Goal: Task Accomplishment & Management: Manage account settings

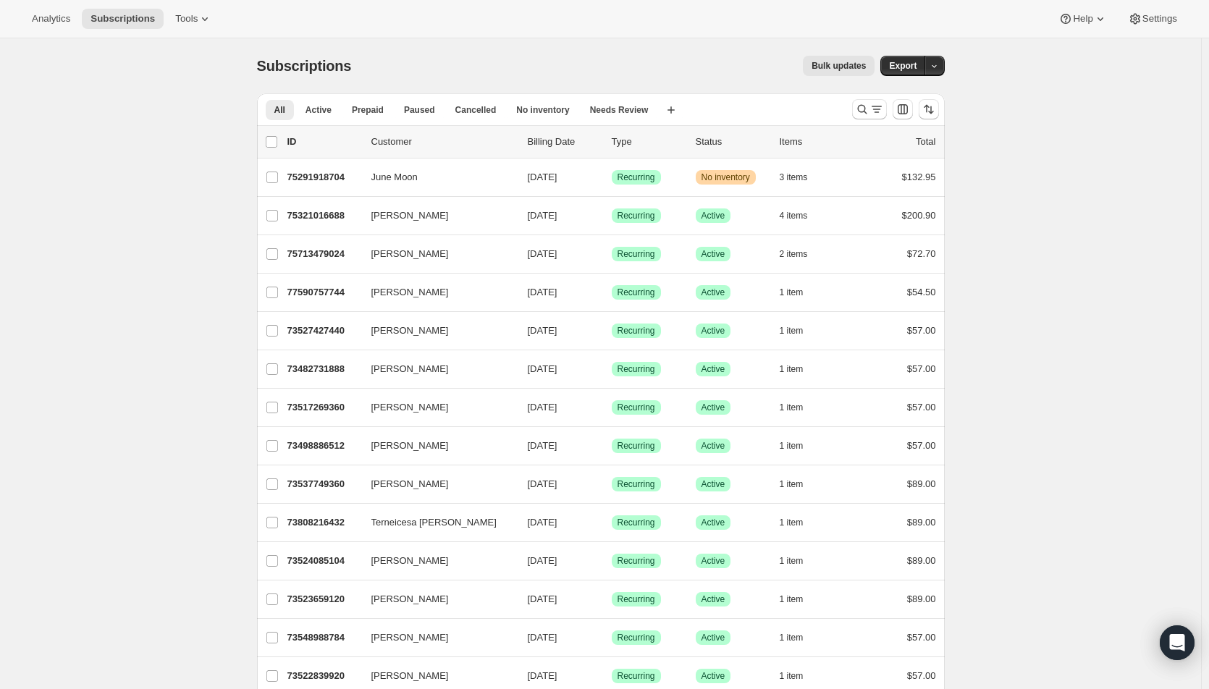
click at [869, 114] on icon "Search and filter results" at bounding box center [862, 109] width 14 height 14
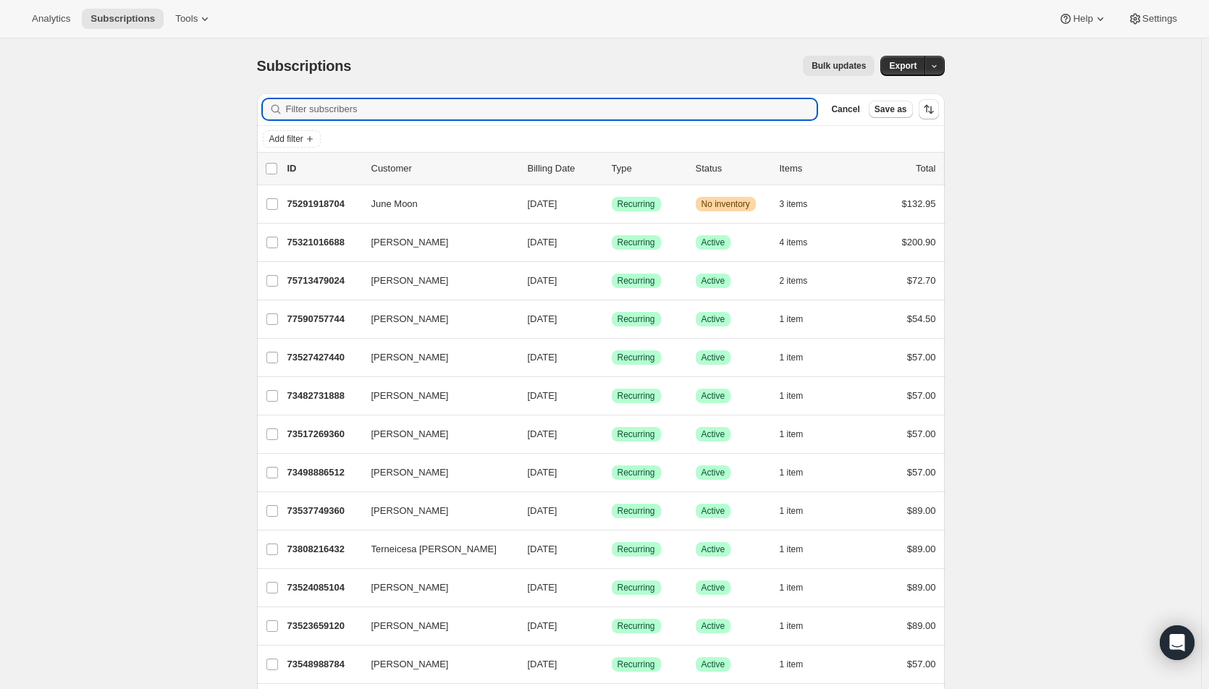
click at [386, 111] on input "Filter subscribers" at bounding box center [551, 109] width 531 height 20
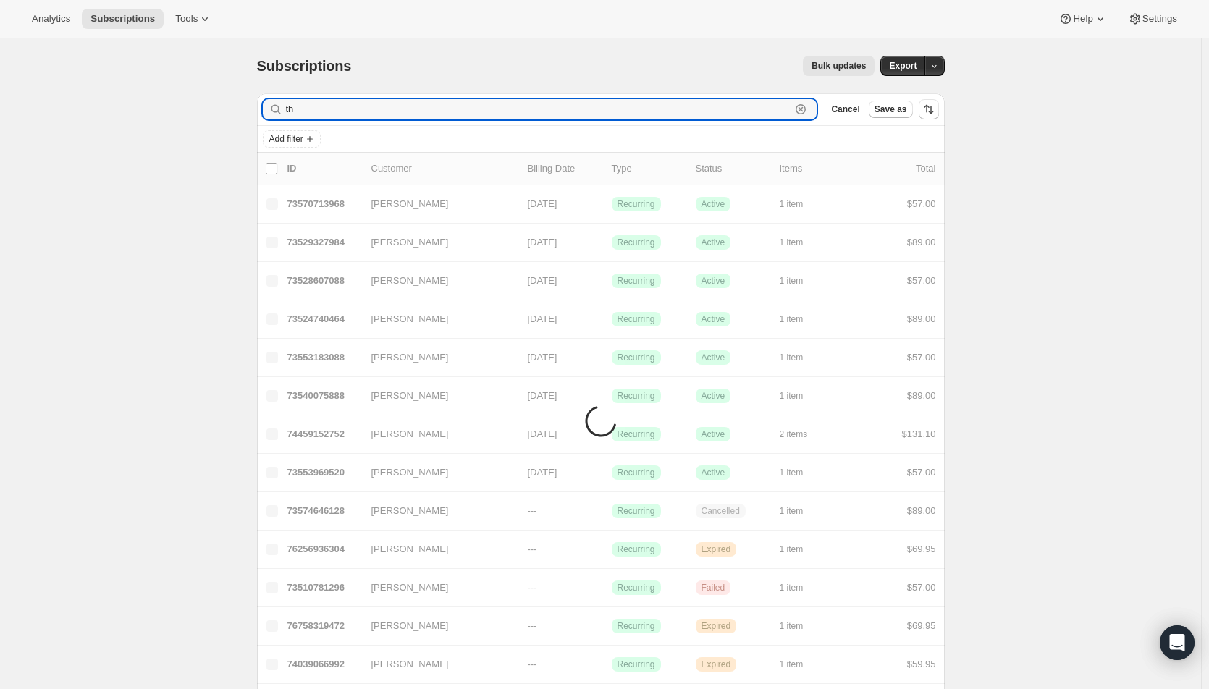
type input "t"
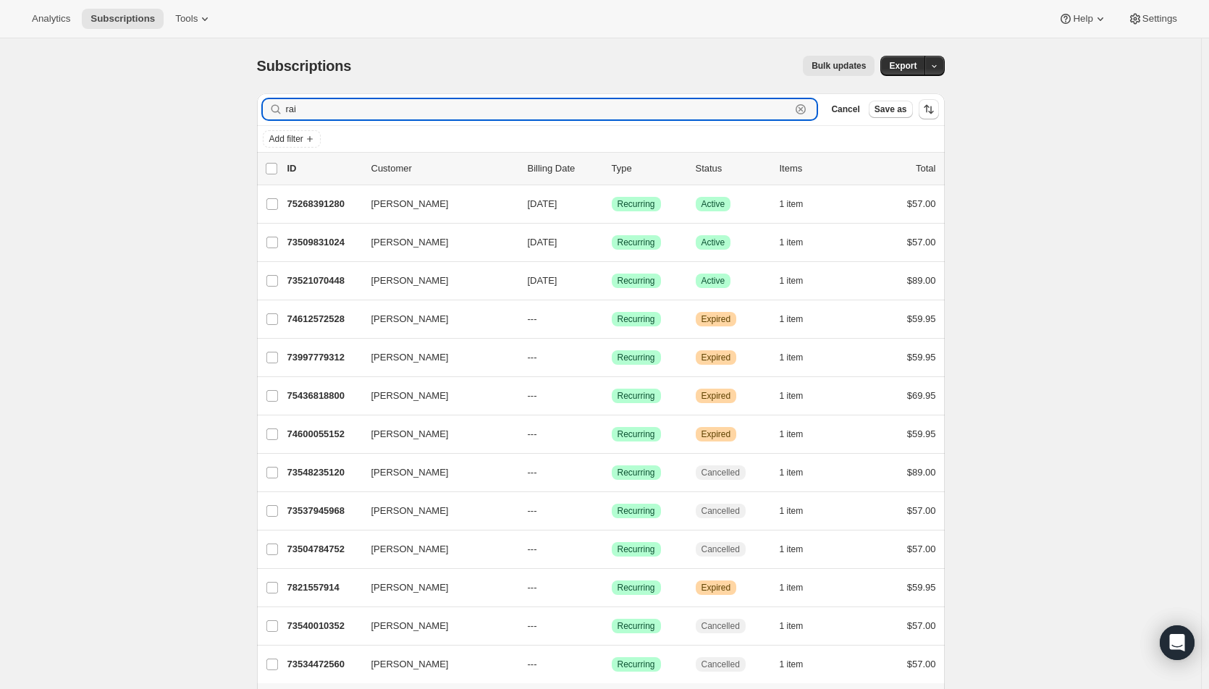
type input "rai"
click at [595, 540] on div "73504784752 Theresa Rainey --- Success Recurring Cancelled 1 item $57.00" at bounding box center [611, 549] width 648 height 20
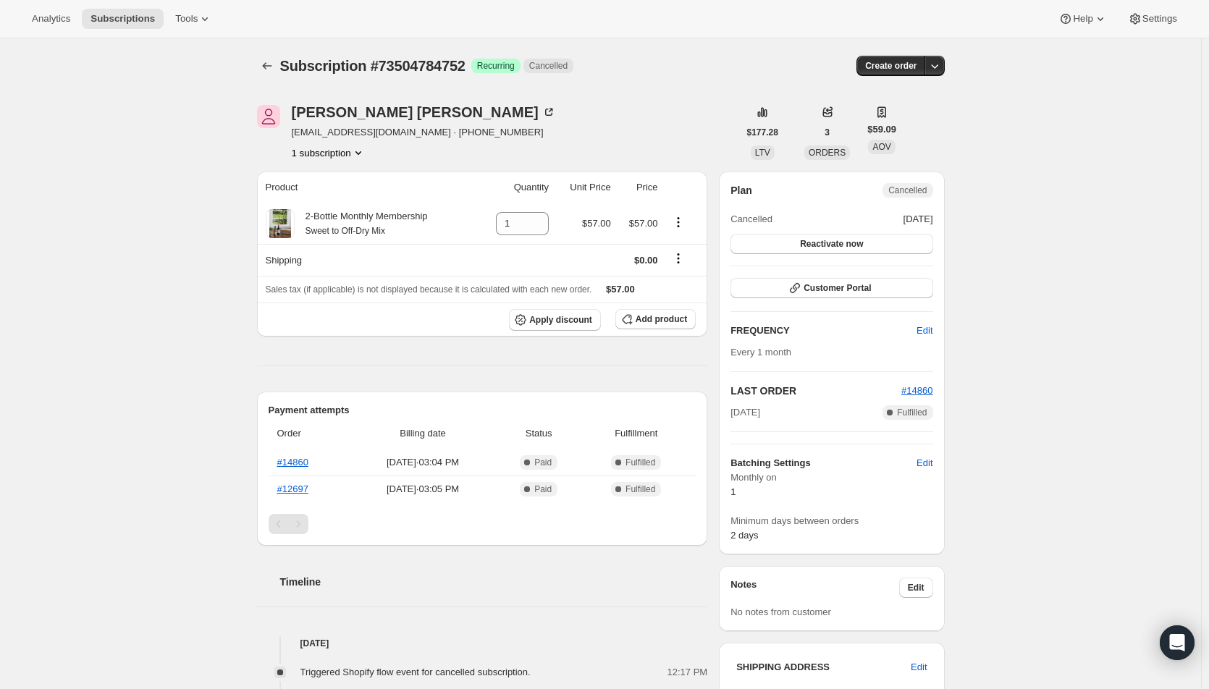
click at [273, 69] on icon "Subscriptions" at bounding box center [267, 66] width 14 height 14
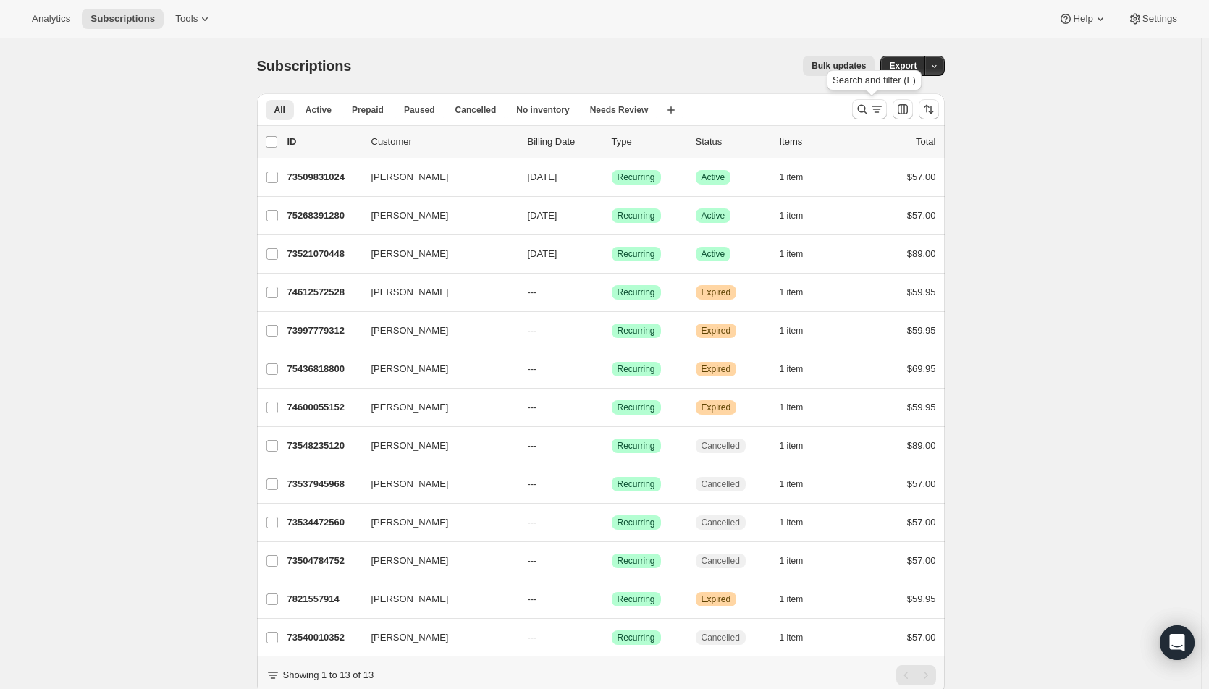
click at [860, 111] on icon "Search and filter results" at bounding box center [862, 109] width 14 height 14
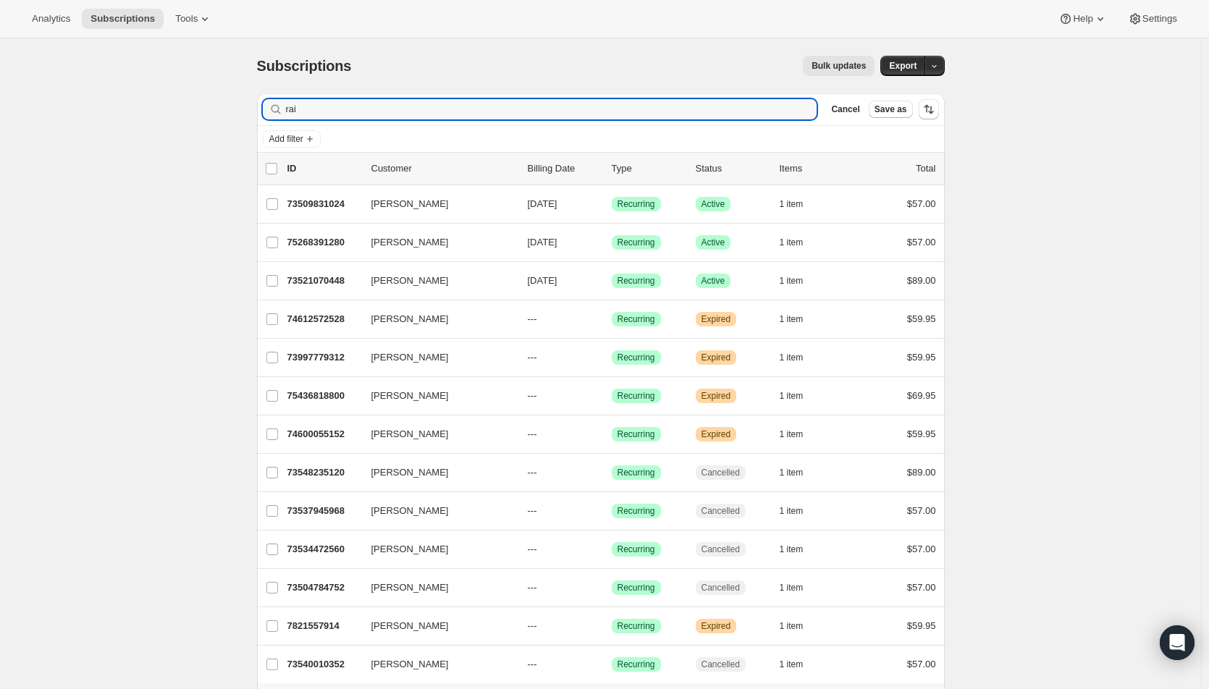
drag, startPoint x: 308, startPoint y: 103, endPoint x: 273, endPoint y: 104, distance: 34.7
click at [273, 104] on div "rai Clear" at bounding box center [540, 109] width 554 height 20
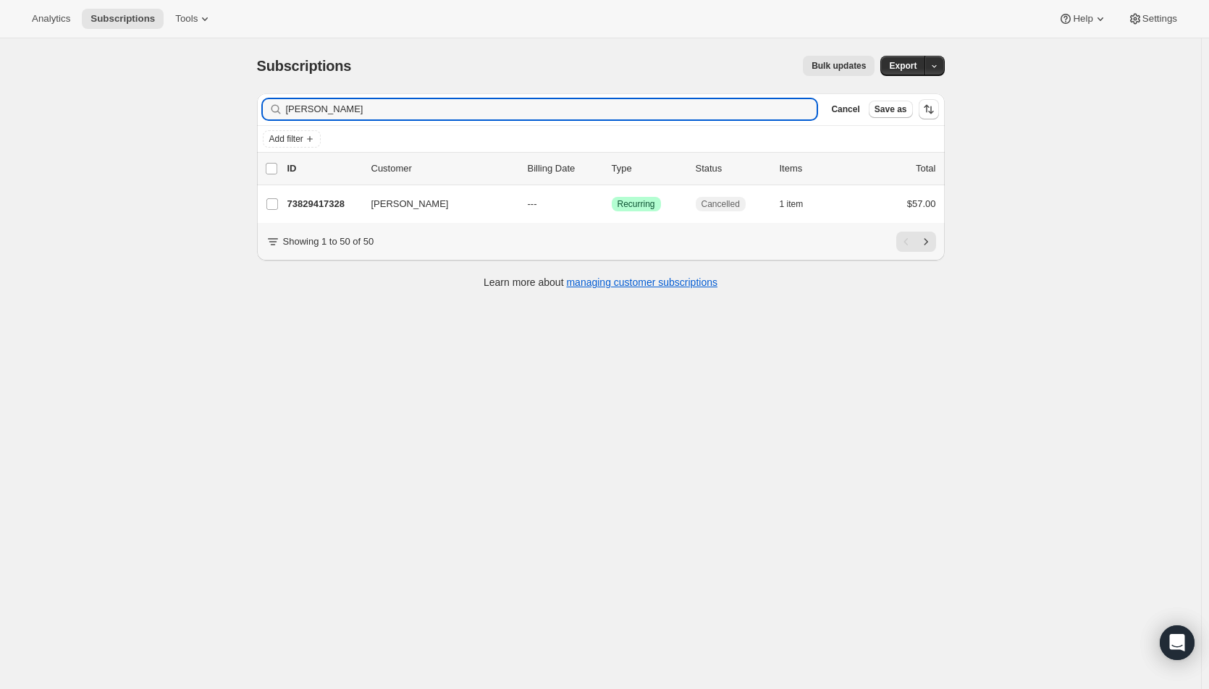
type input "jessica bu"
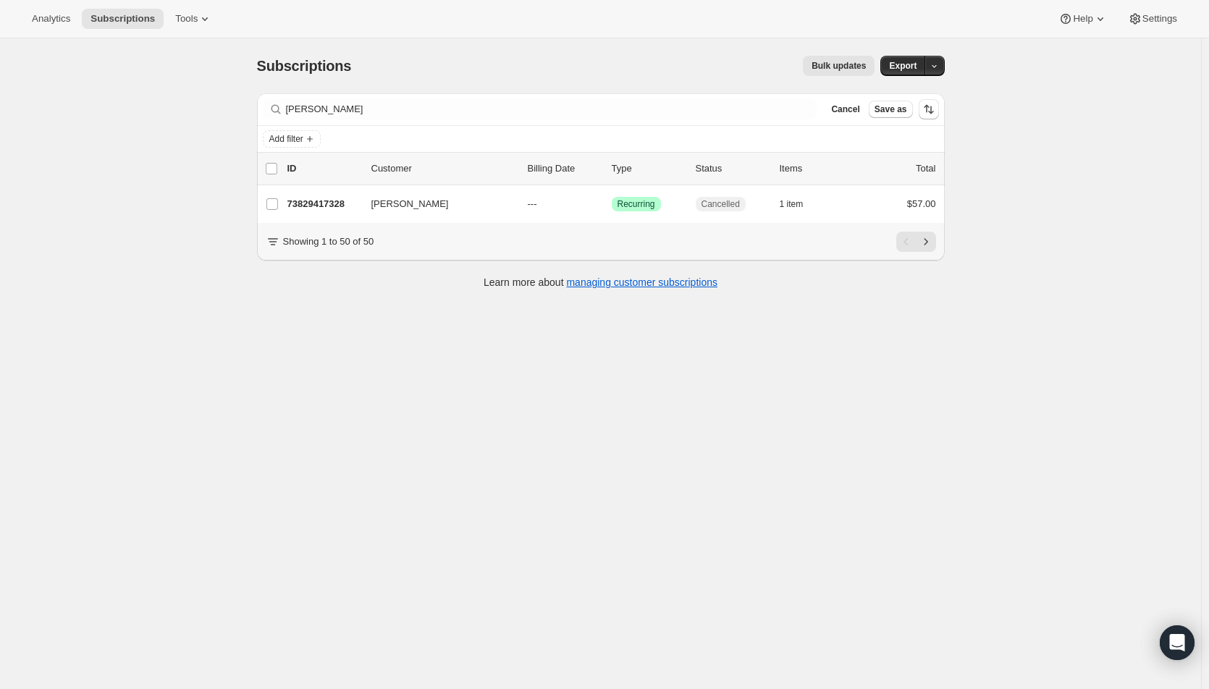
click at [610, 196] on div "73829417328 Jessica Buckner --- Success Recurring Cancelled 1 item $57.00" at bounding box center [611, 204] width 648 height 20
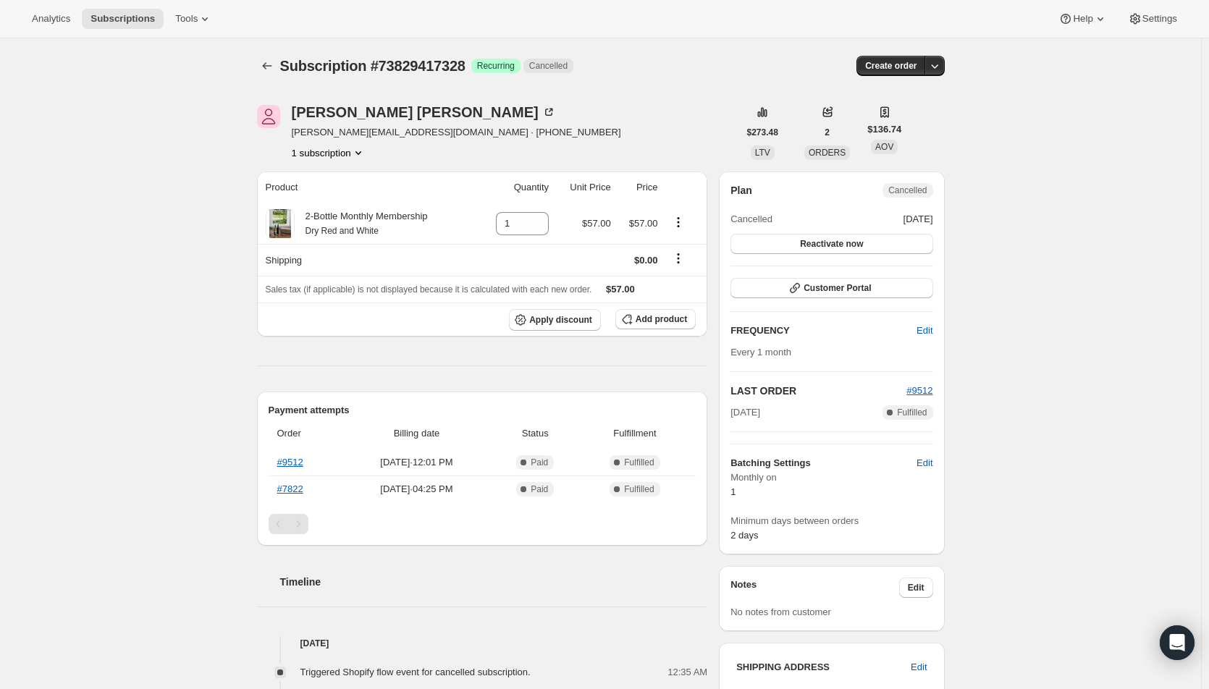
click at [272, 69] on icon "Subscriptions" at bounding box center [267, 66] width 14 height 14
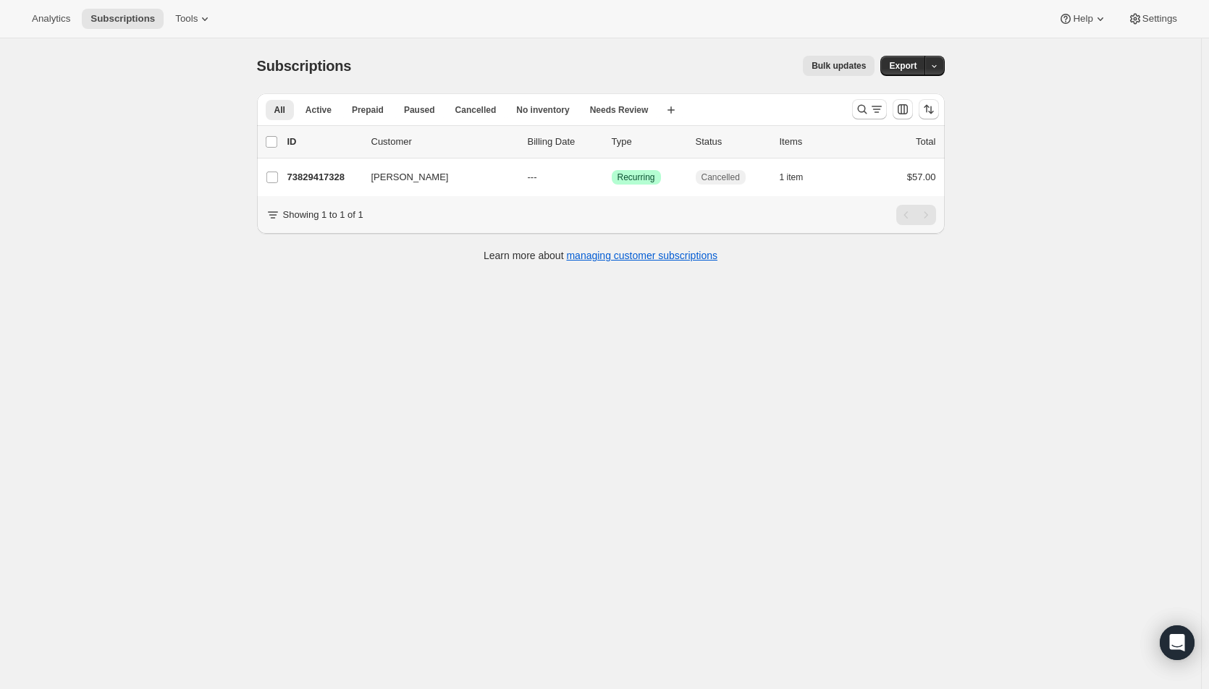
click at [927, 577] on div "Subscriptions. This page is ready Subscriptions Bulk updates More actions Bulk …" at bounding box center [600, 382] width 1201 height 689
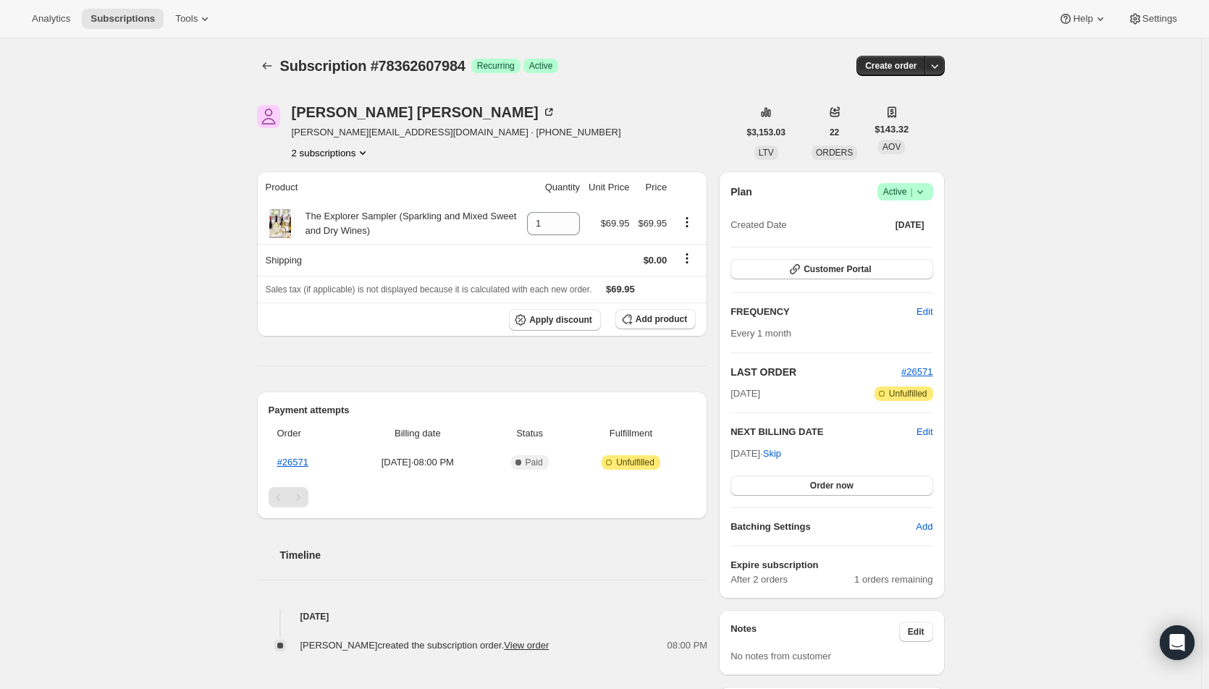
click at [849, 489] on span "Order now" at bounding box center [831, 486] width 43 height 12
click at [850, 489] on span "Click to confirm" at bounding box center [831, 486] width 66 height 12
click at [822, 481] on span "Order now" at bounding box center [831, 486] width 43 height 12
click at [822, 481] on span "Click to confirm" at bounding box center [831, 486] width 66 height 12
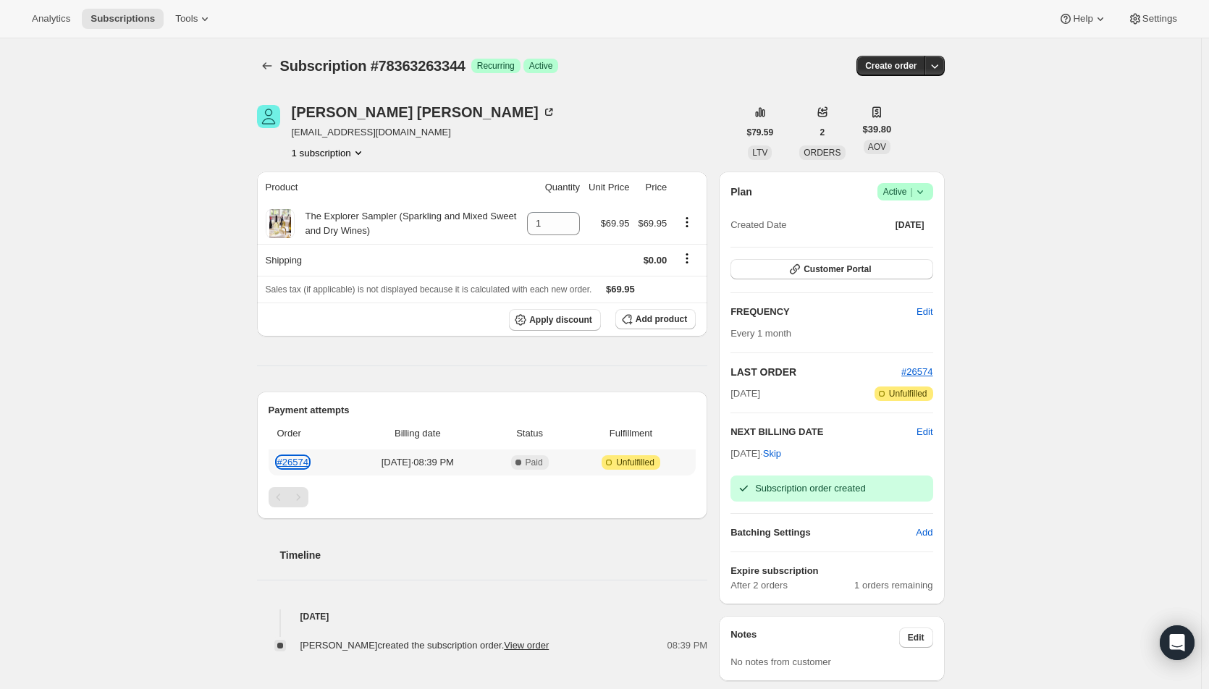
click at [304, 462] on link "#26574" at bounding box center [292, 462] width 31 height 11
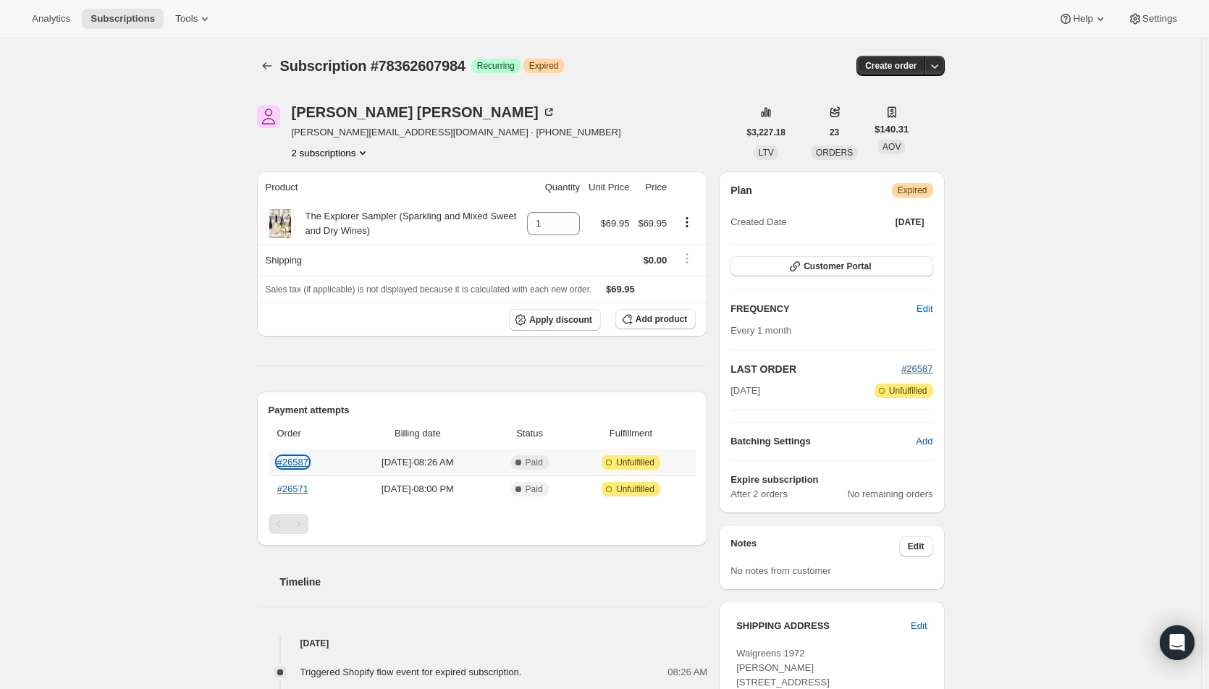
click at [292, 458] on link "#26587" at bounding box center [292, 462] width 31 height 11
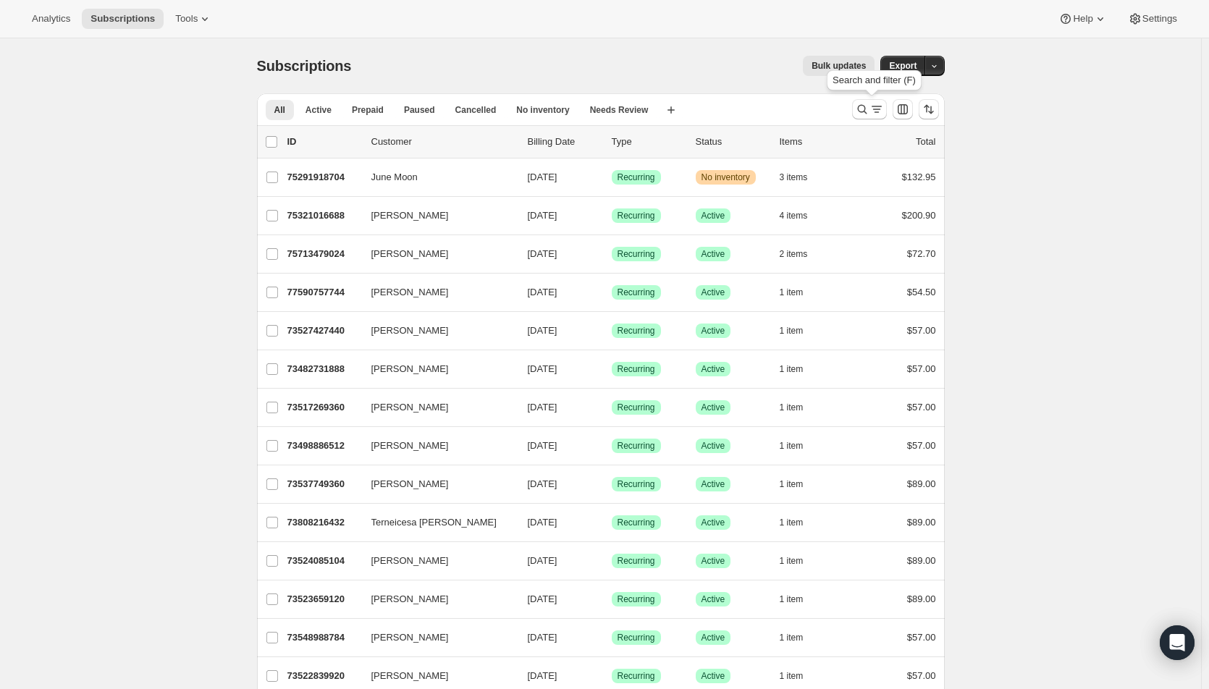
click at [866, 106] on icon "Search and filter results" at bounding box center [862, 109] width 14 height 14
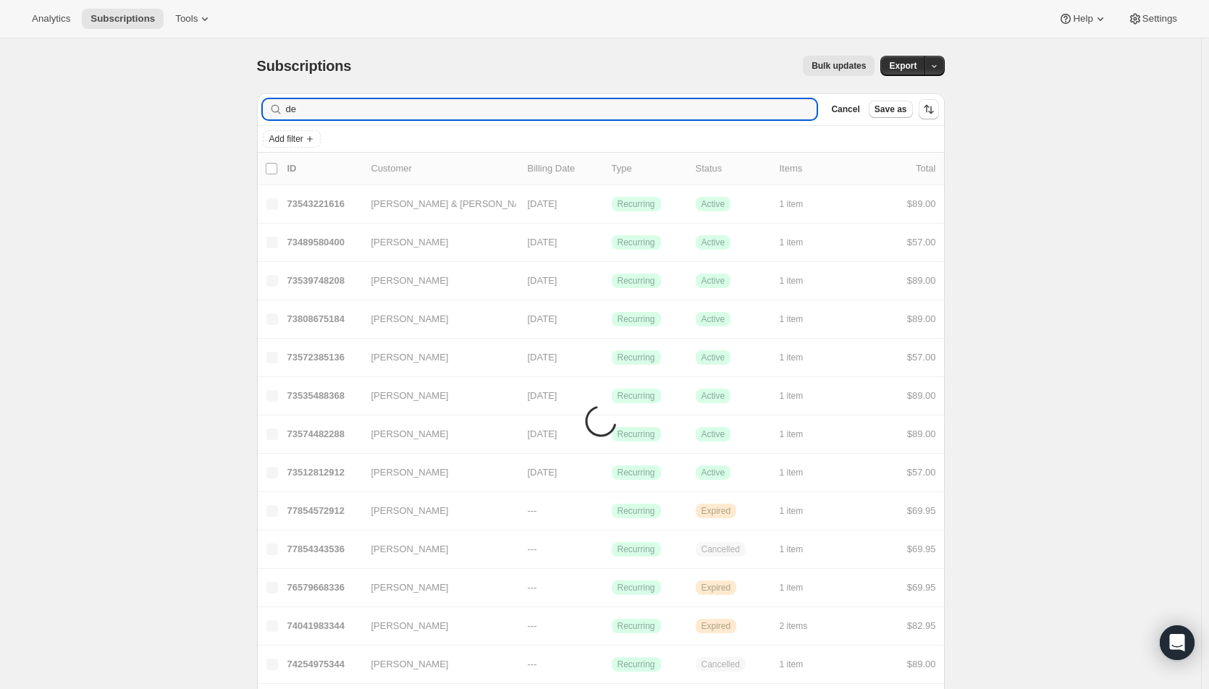
type input "d"
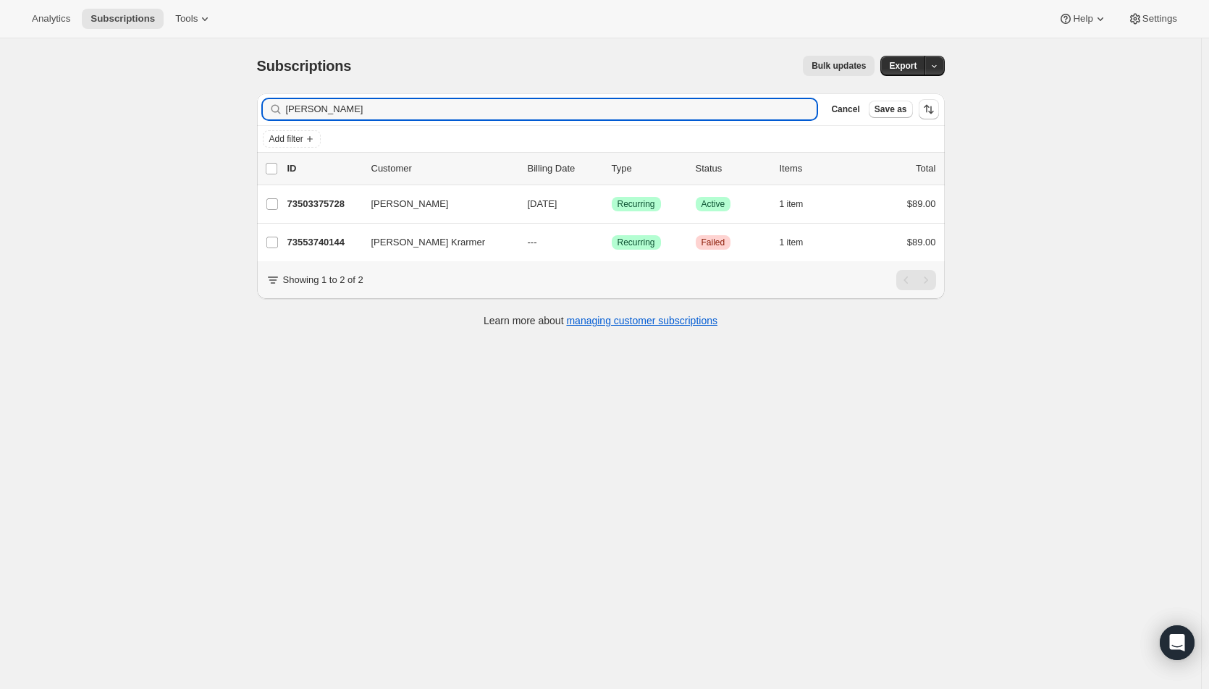
type input "barrett"
click at [580, 206] on p "11/01/2025" at bounding box center [564, 204] width 72 height 14
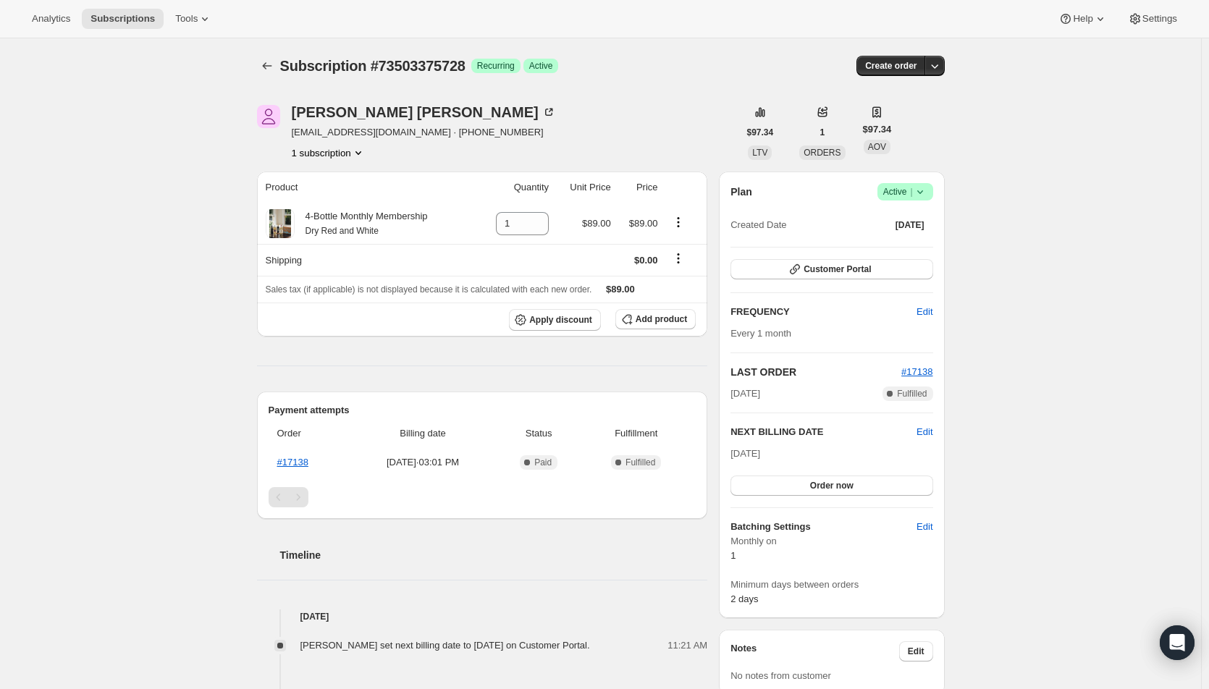
click at [360, 113] on div "deanne barrett" at bounding box center [424, 112] width 264 height 14
click at [273, 68] on icon "Subscriptions" at bounding box center [267, 66] width 14 height 14
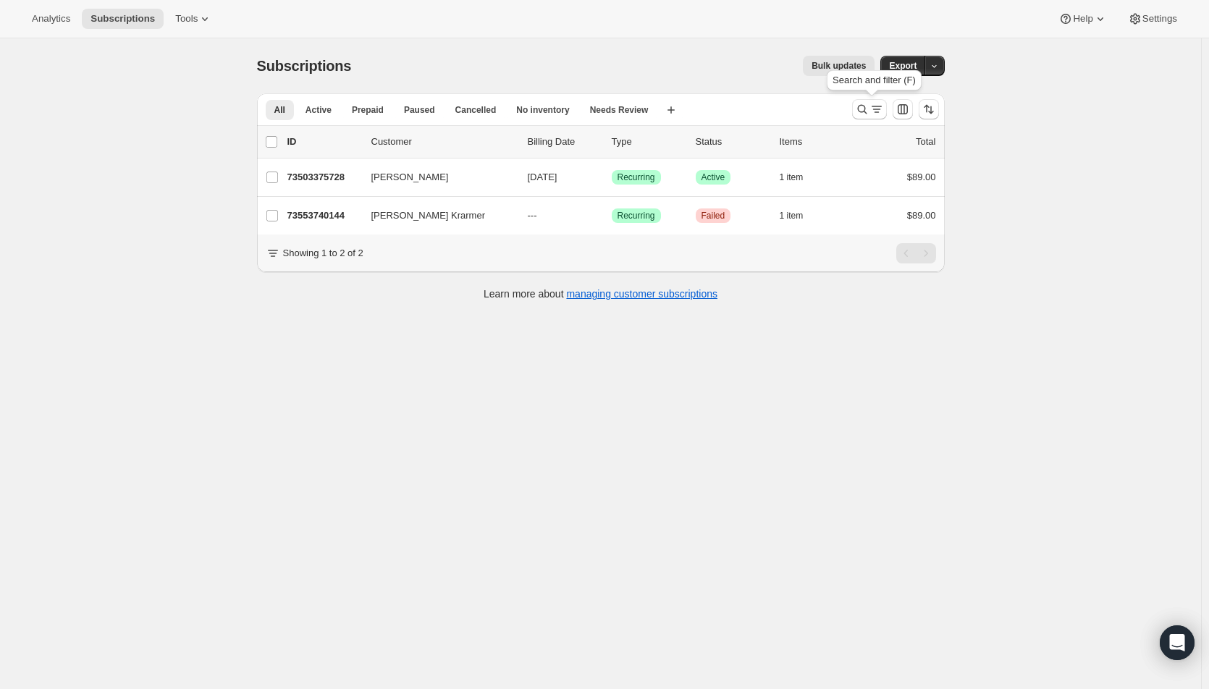
click at [880, 114] on icon "Search and filter results" at bounding box center [876, 109] width 14 height 14
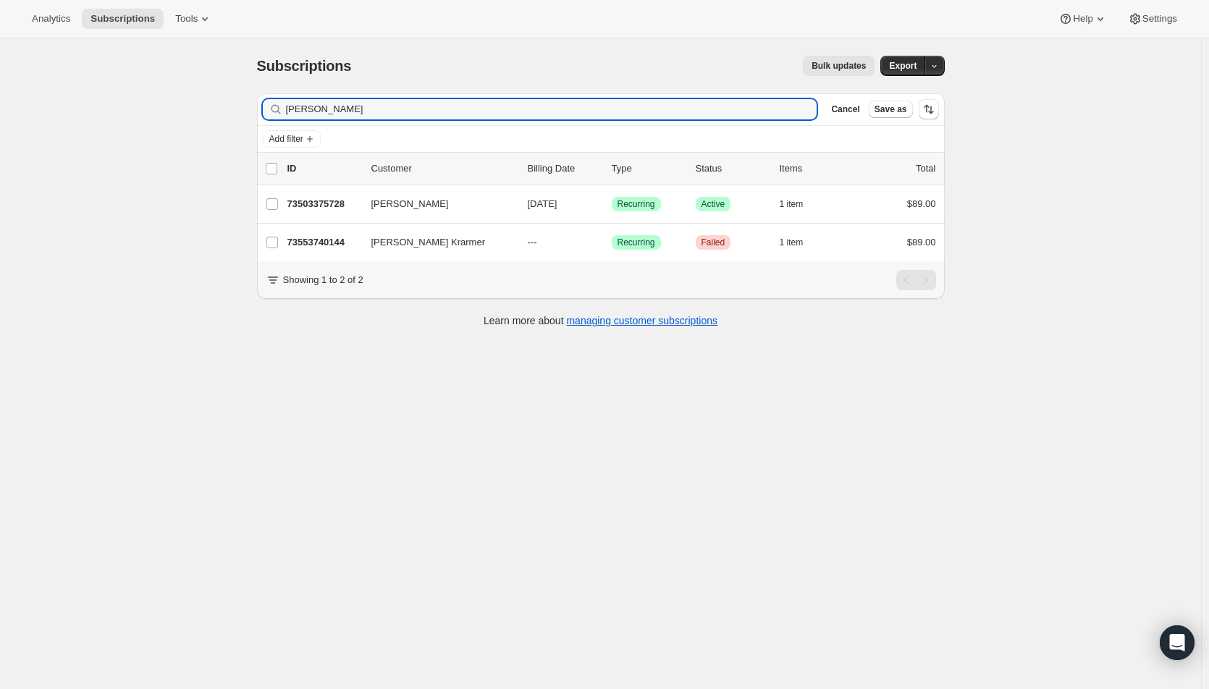
drag, startPoint x: 329, startPoint y: 109, endPoint x: 283, endPoint y: 110, distance: 46.3
click at [283, 110] on div "barrett Clear" at bounding box center [540, 109] width 554 height 20
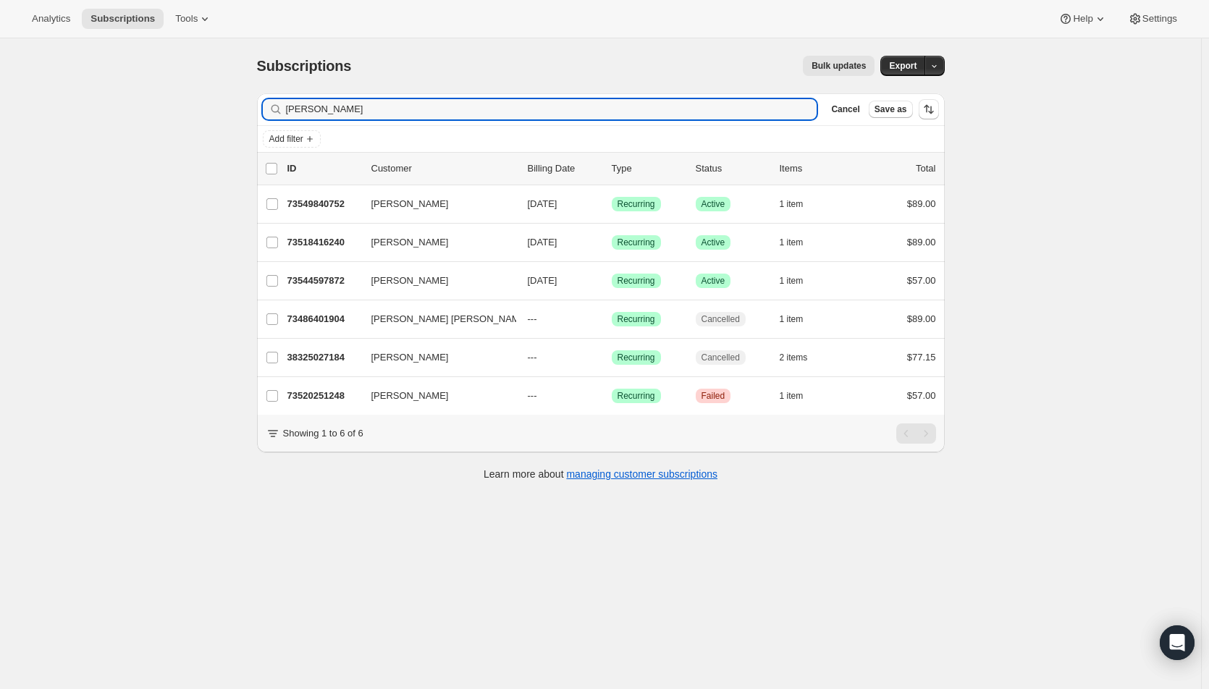
type input "lesley"
click at [557, 275] on span "11/01/2025" at bounding box center [543, 280] width 30 height 11
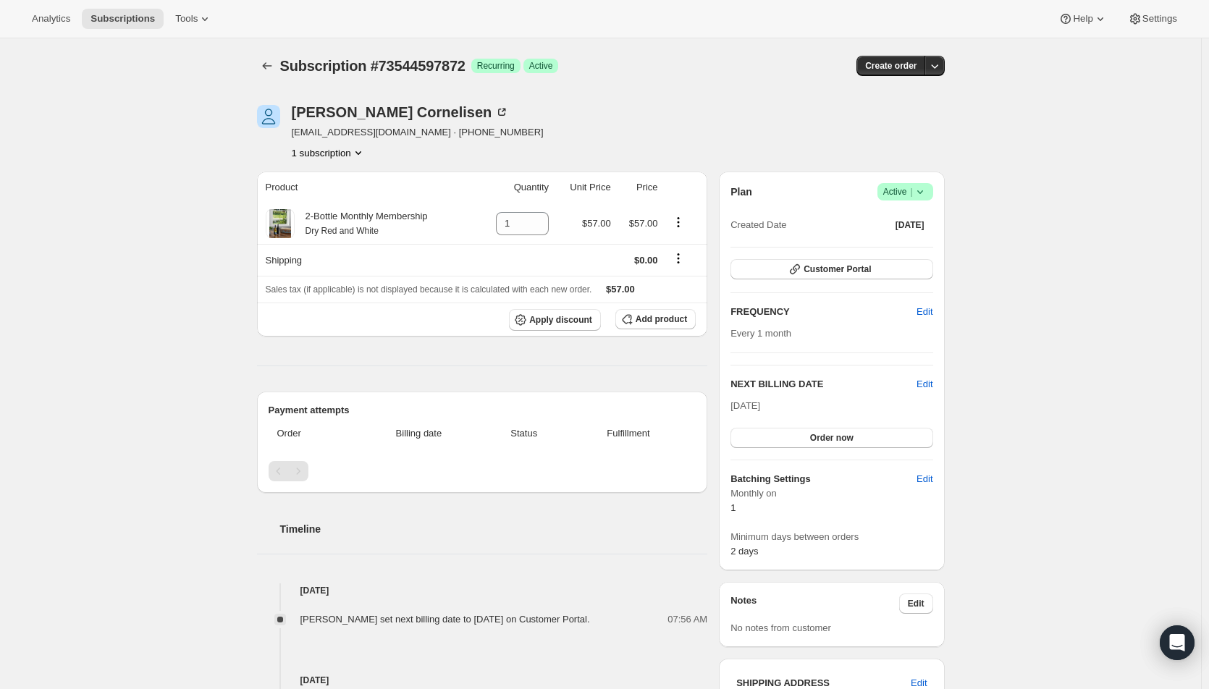
click at [274, 62] on icon "Subscriptions" at bounding box center [267, 66] width 14 height 14
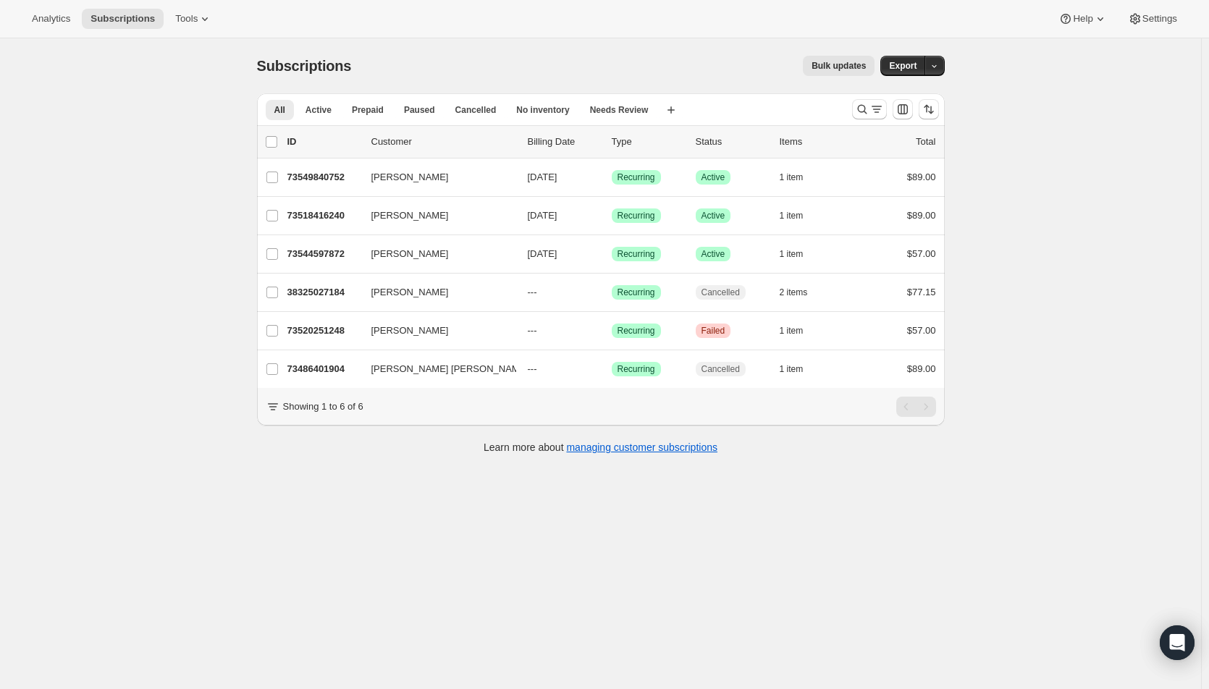
click at [868, 111] on icon "Search and filter results" at bounding box center [862, 109] width 14 height 14
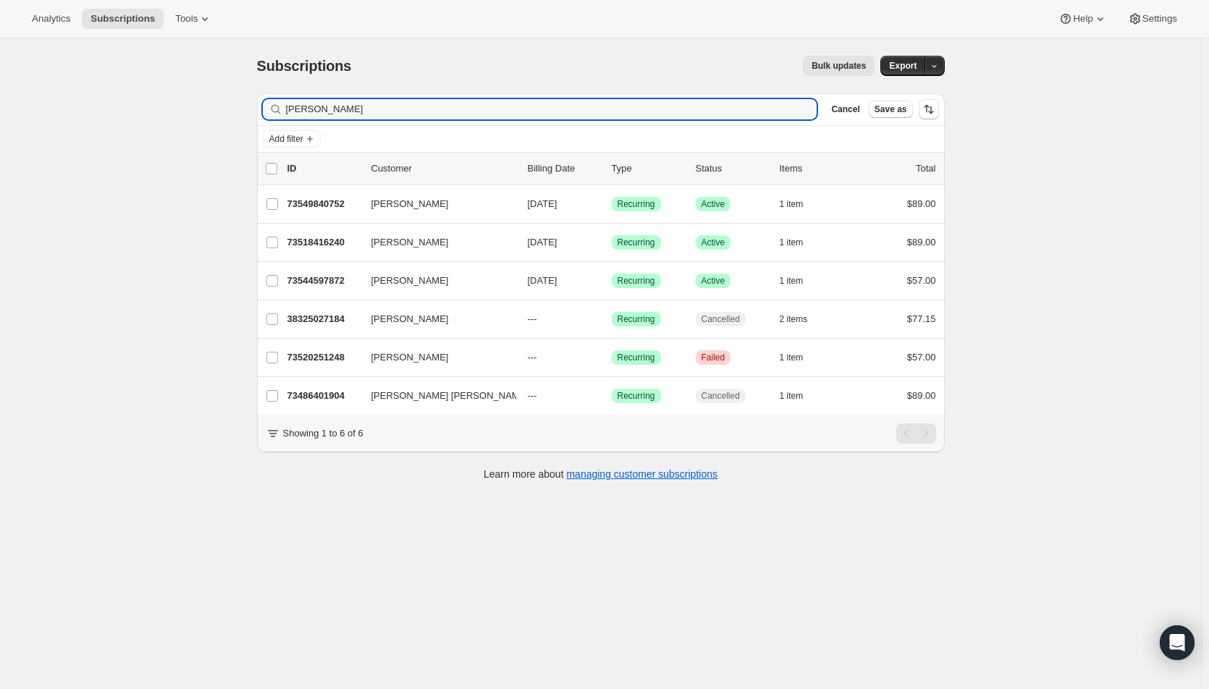
drag, startPoint x: 334, startPoint y: 113, endPoint x: 266, endPoint y: 115, distance: 68.1
click at [266, 115] on div "lesley Clear" at bounding box center [540, 109] width 554 height 20
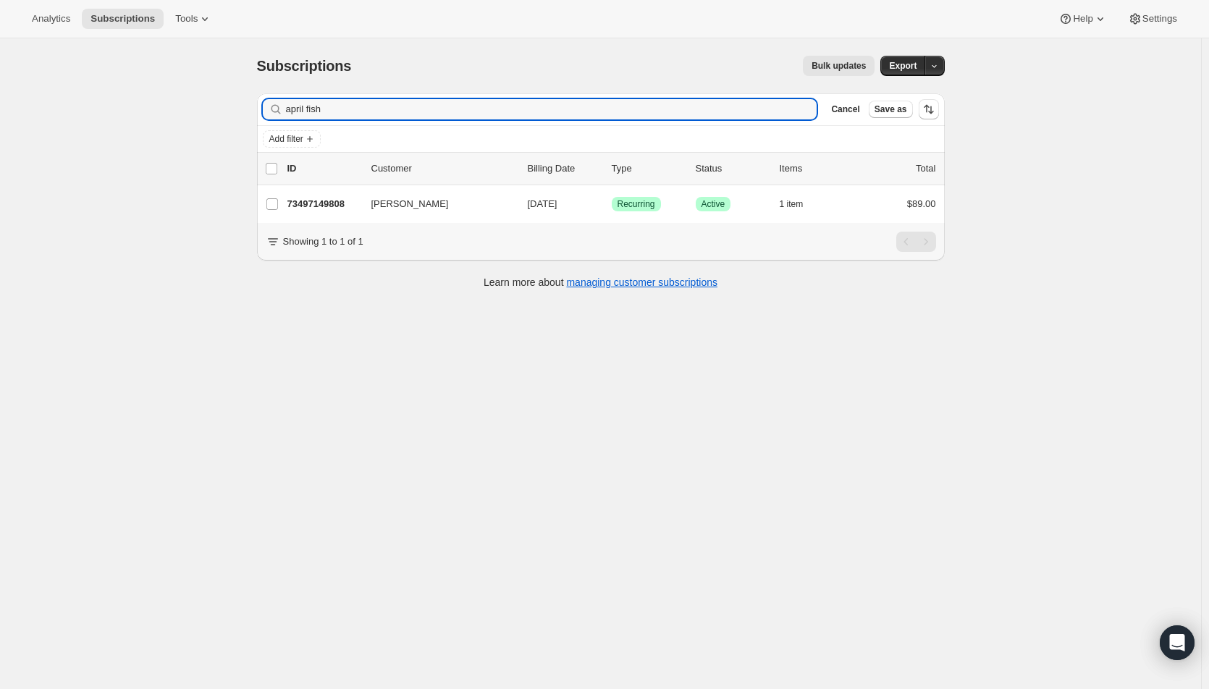
type input "april fish"
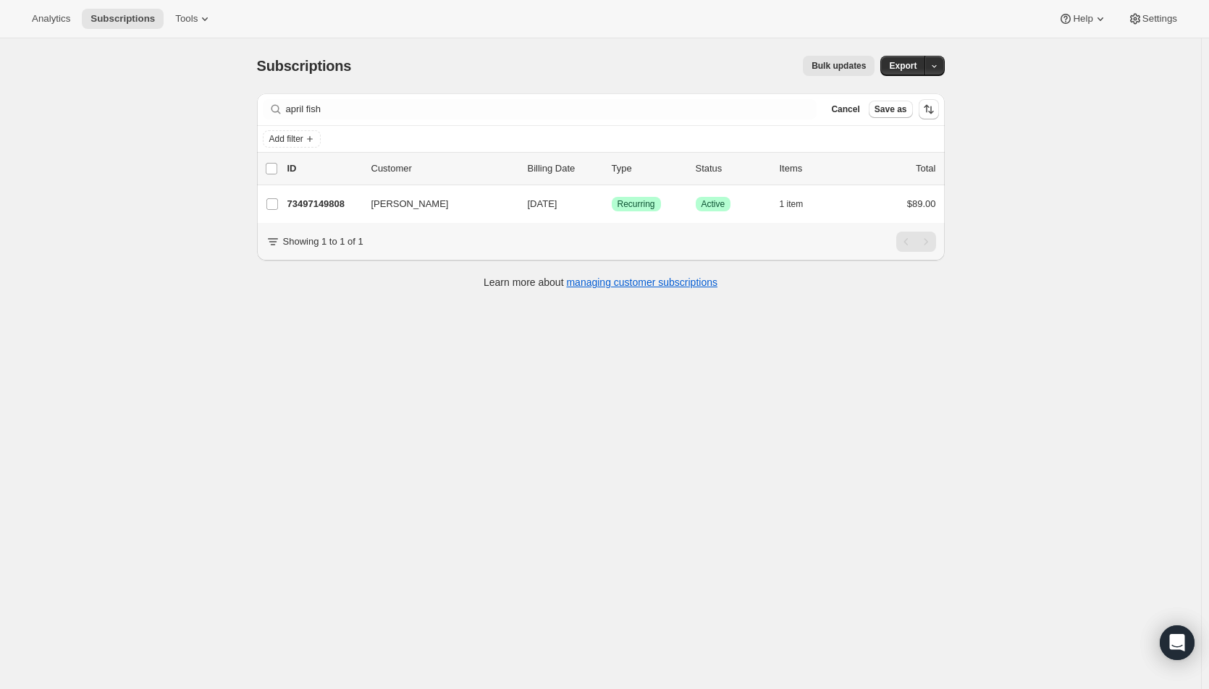
click at [557, 206] on span "10/01/2025" at bounding box center [543, 203] width 30 height 11
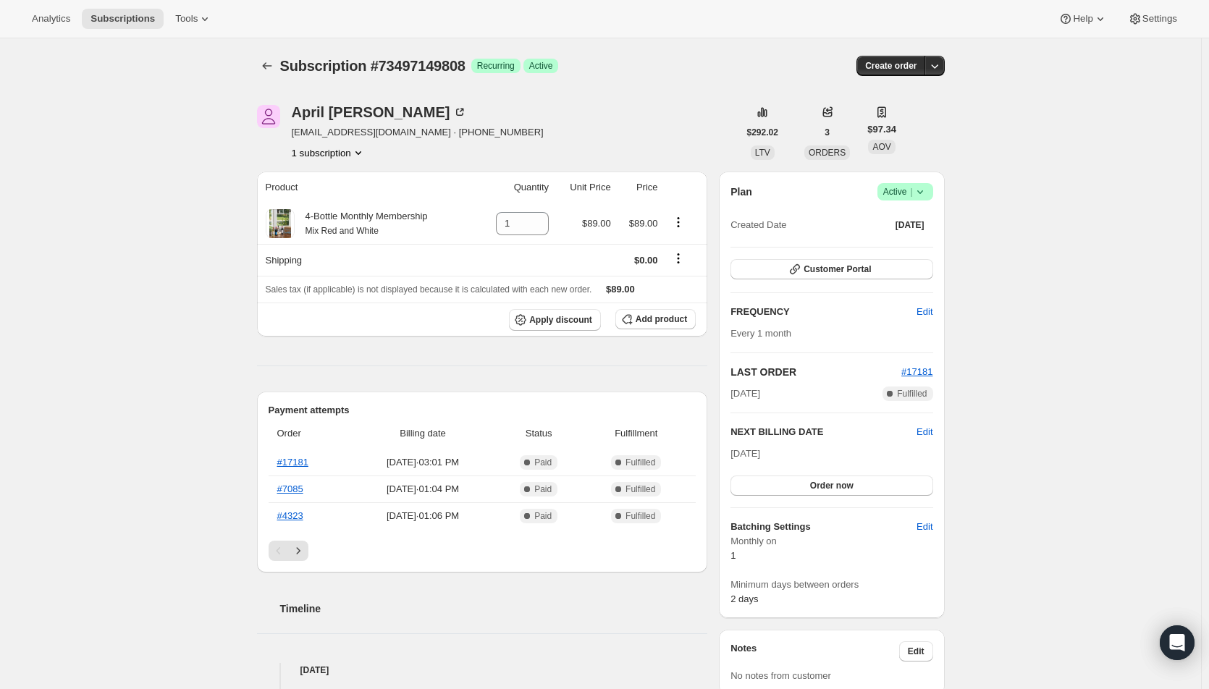
click at [271, 70] on icon "Subscriptions" at bounding box center [267, 66] width 14 height 14
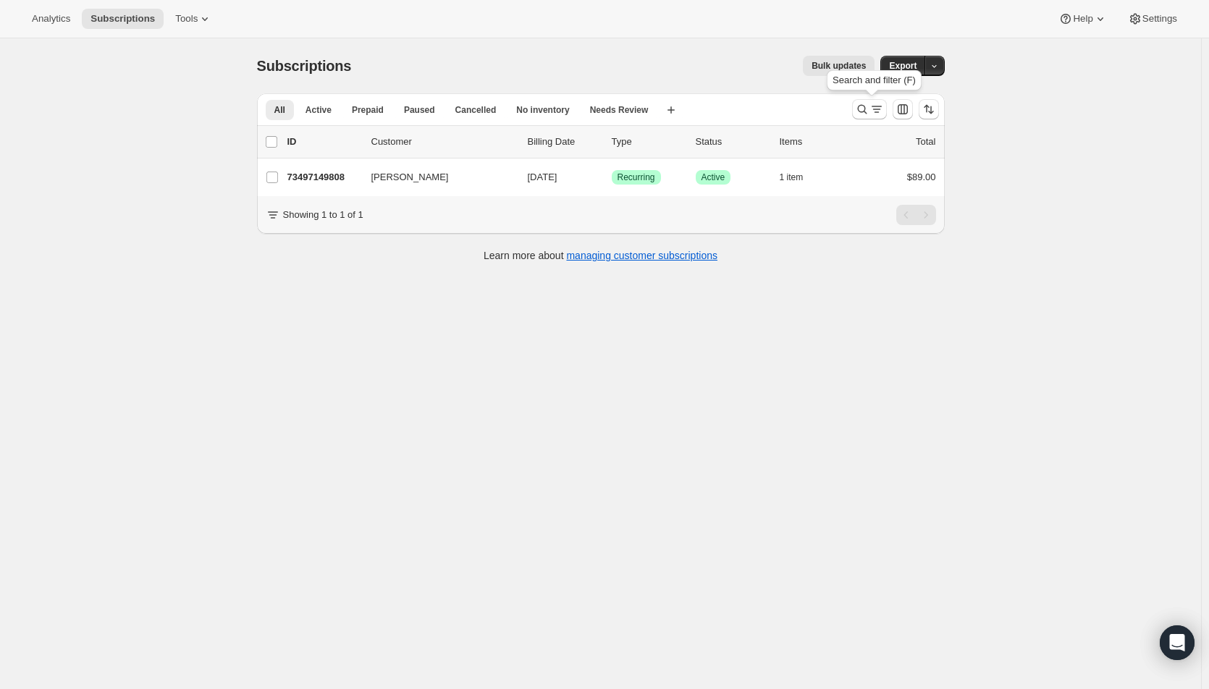
click at [872, 113] on icon "Search and filter results" at bounding box center [876, 109] width 14 height 14
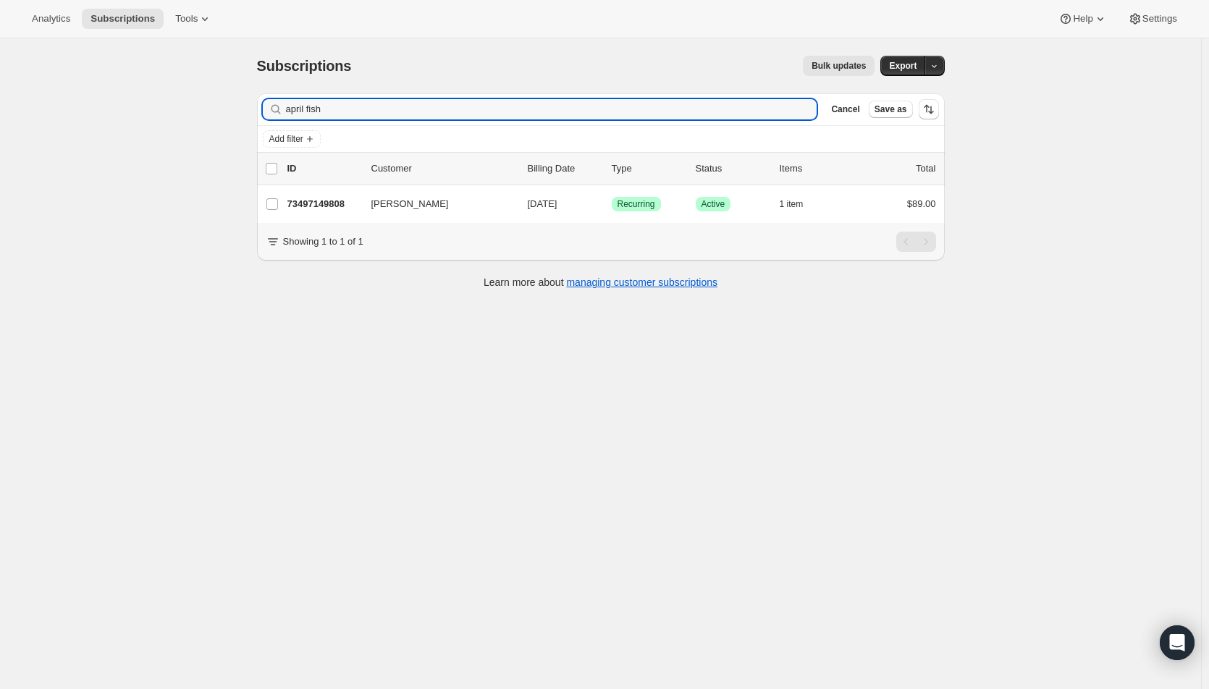
drag, startPoint x: 326, startPoint y: 107, endPoint x: 253, endPoint y: 106, distance: 73.1
click at [253, 106] on div "Filter subscribers april fish Clear Cancel Save as Add filter 0 selected Update…" at bounding box center [594, 193] width 699 height 222
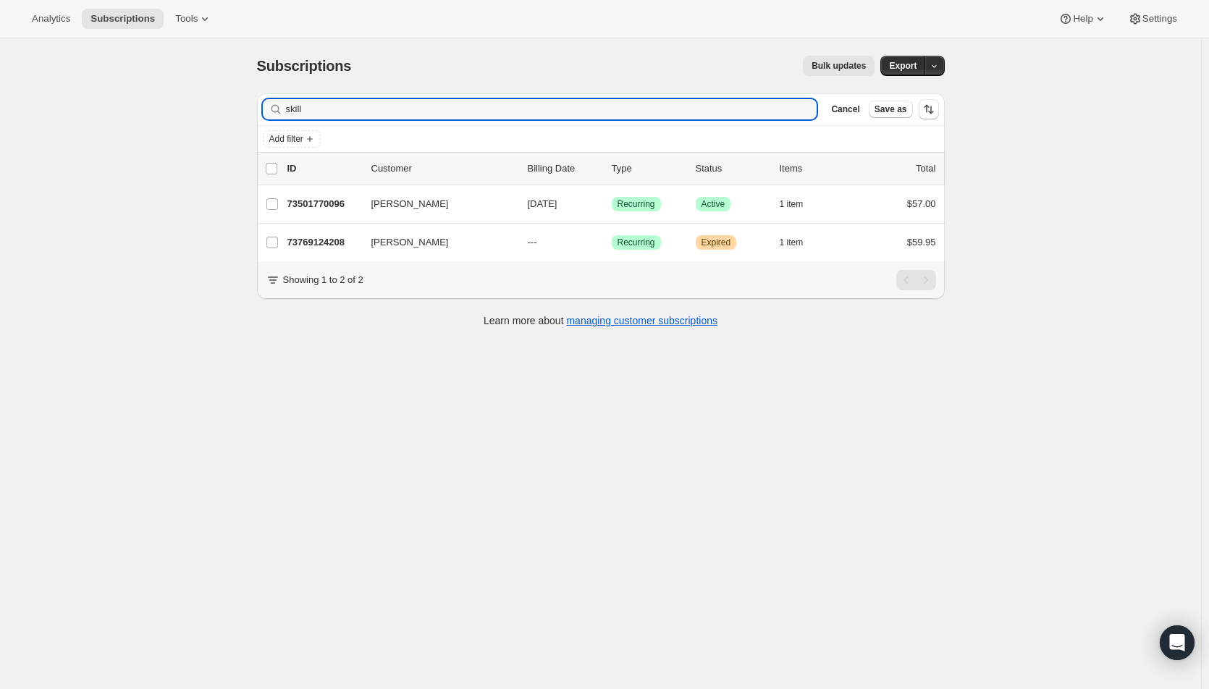
type input "skill"
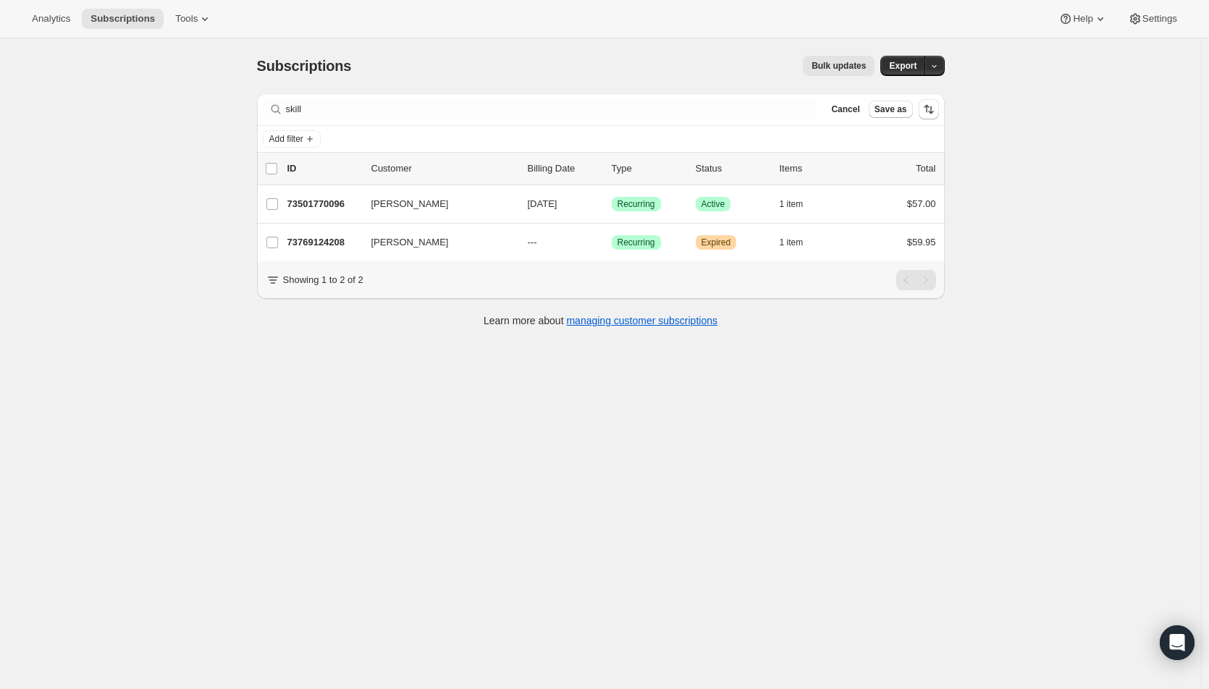
click at [591, 203] on p "[DATE]" at bounding box center [564, 204] width 72 height 14
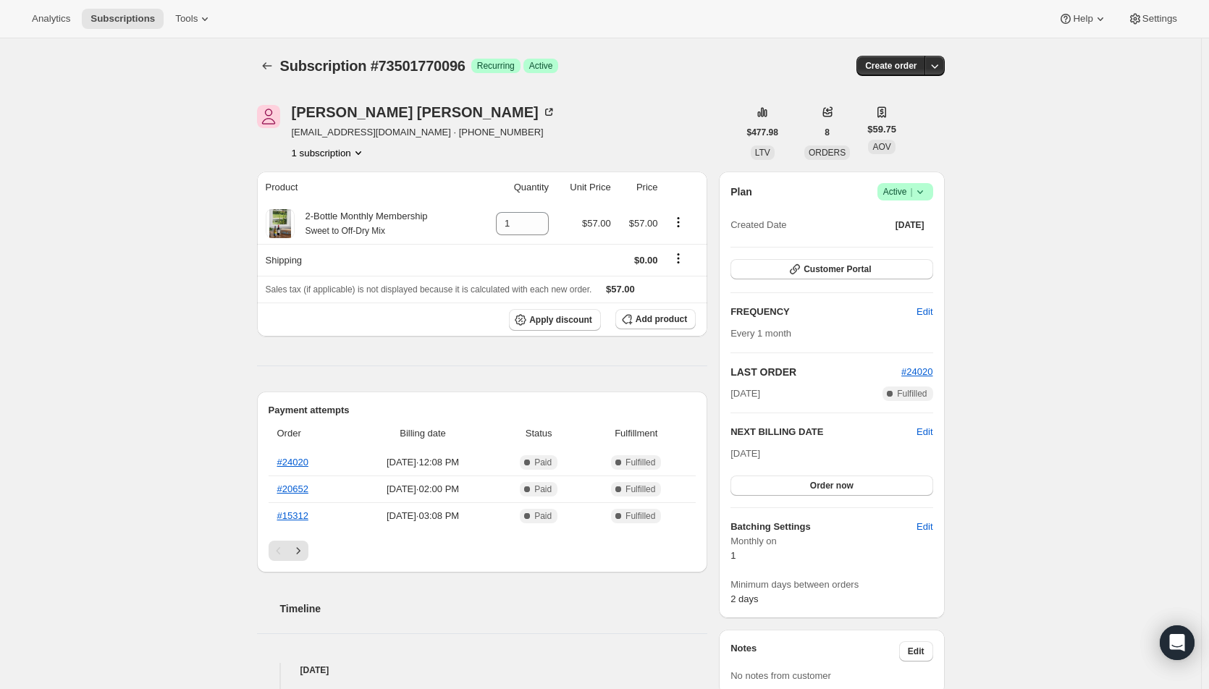
click at [930, 433] on span "Edit" at bounding box center [924, 432] width 16 height 14
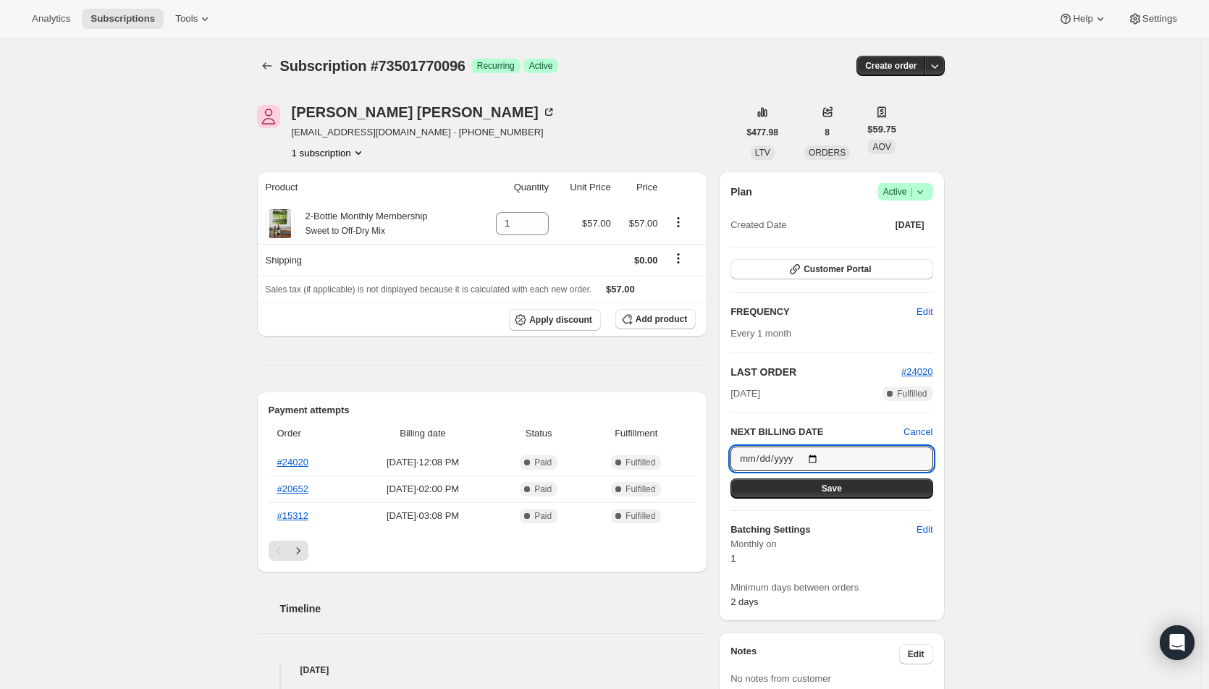
click at [818, 458] on input "2025-09-01" at bounding box center [831, 459] width 202 height 25
type input "2025-10-01"
click at [807, 486] on button "Save" at bounding box center [831, 488] width 202 height 20
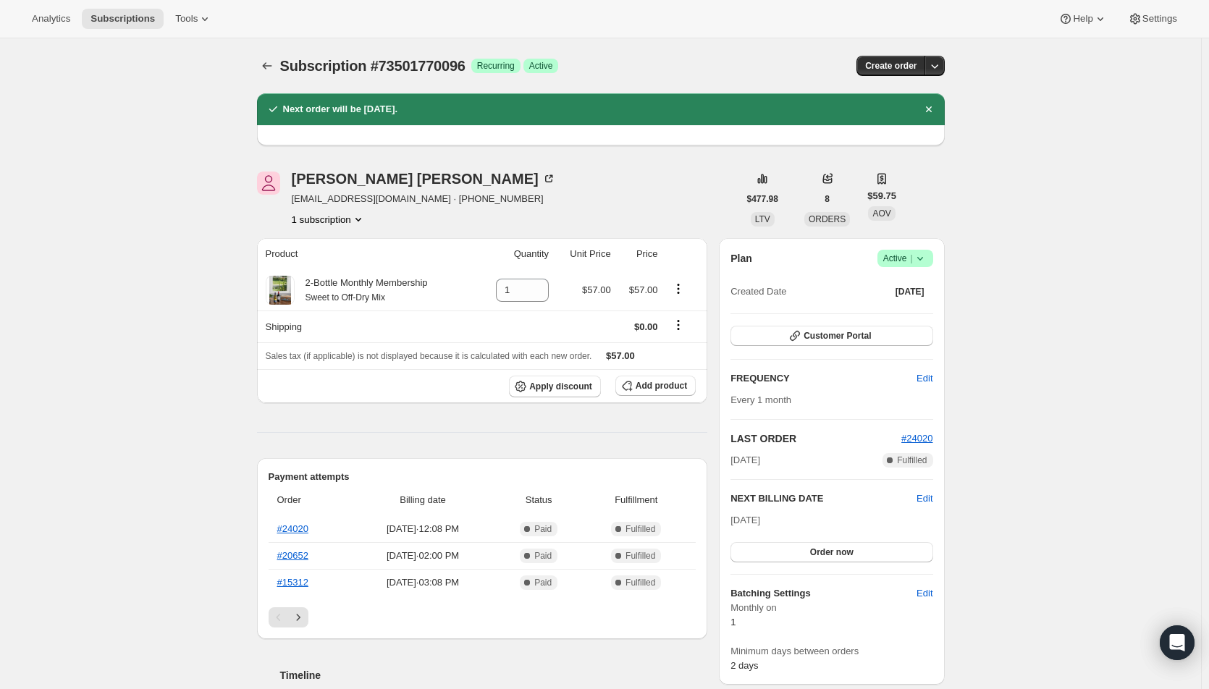
click at [1034, 294] on div "Subscription #73501770096. This page is ready Subscription #73501770096 Success…" at bounding box center [600, 648] width 1201 height 1220
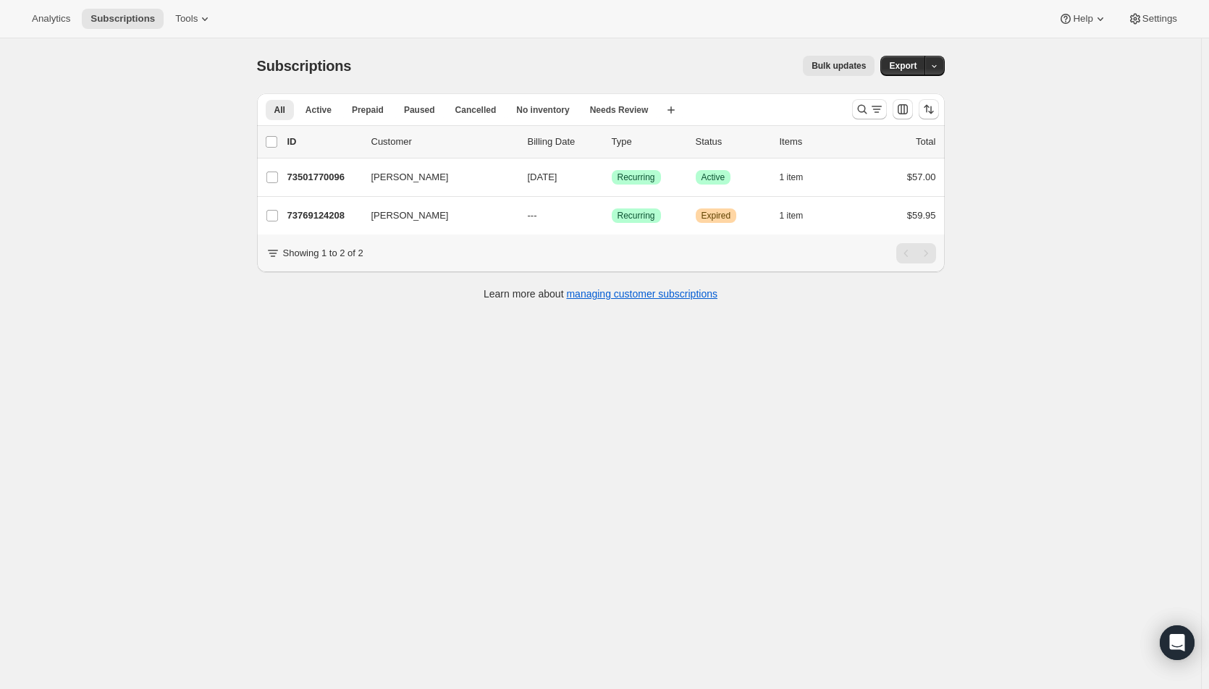
click at [874, 115] on icon "Search and filter results" at bounding box center [876, 109] width 14 height 14
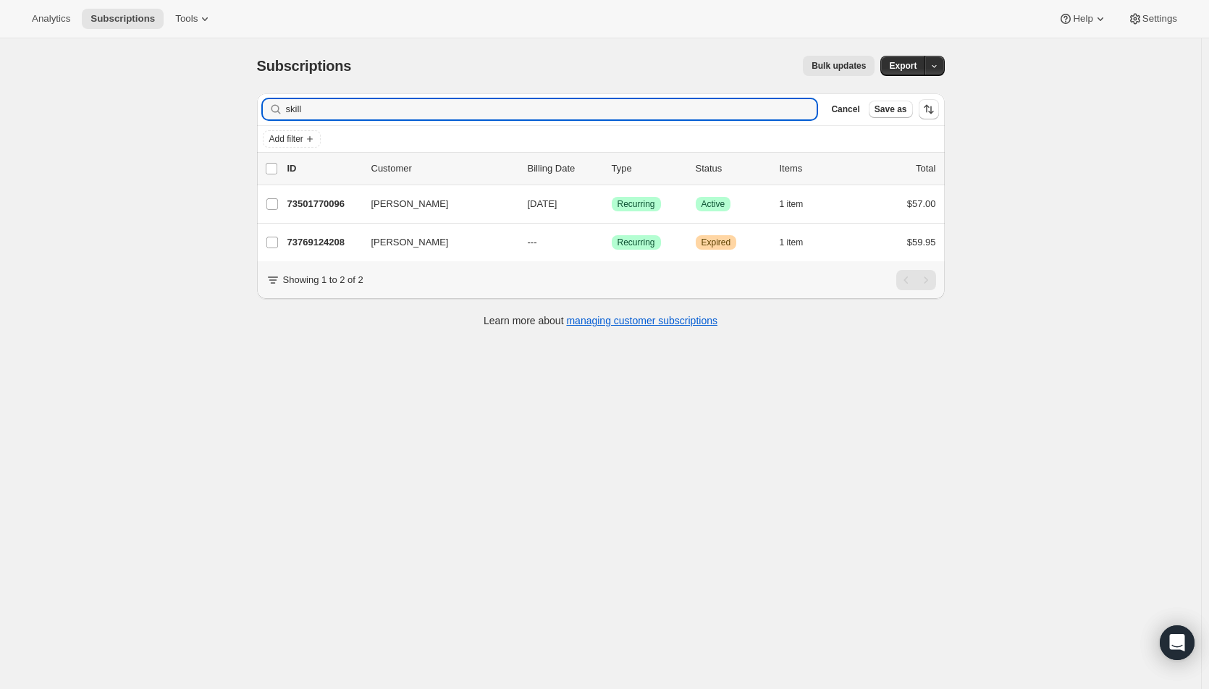
drag, startPoint x: 324, startPoint y: 105, endPoint x: 255, endPoint y: 109, distance: 68.2
click at [255, 109] on div "Filter subscribers skill Clear Cancel Save as Add filter 0 selected Update next…" at bounding box center [594, 212] width 699 height 261
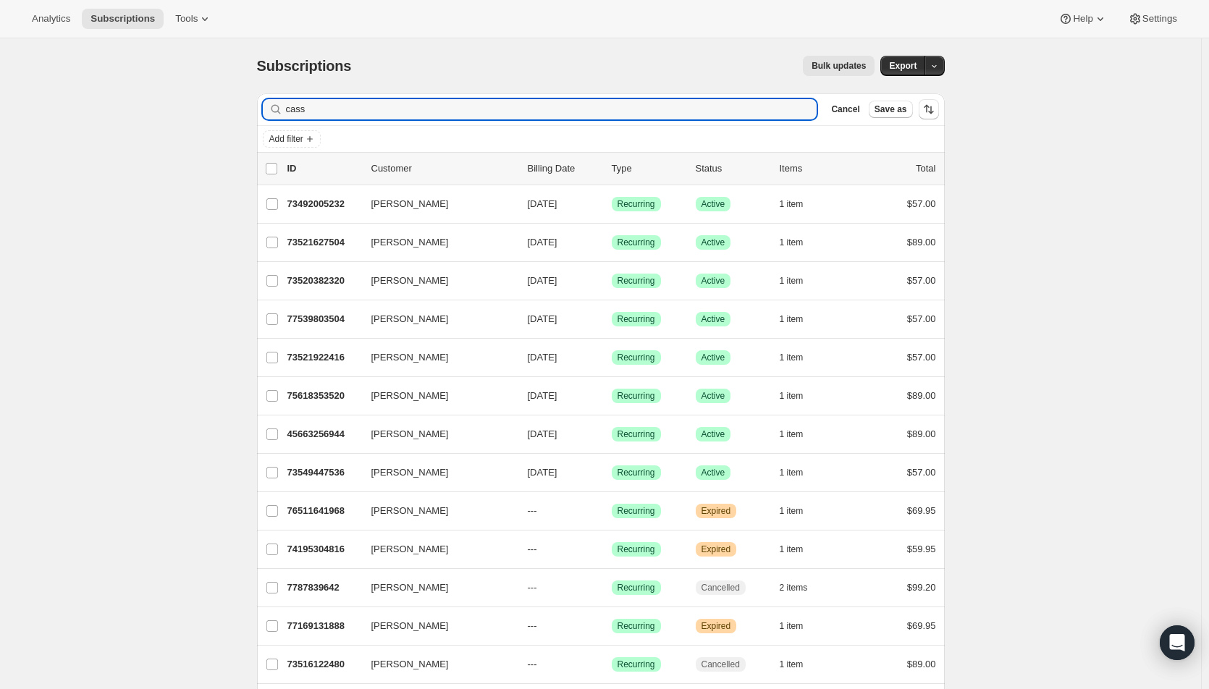
type input "cass"
click at [553, 200] on span "[DATE]" at bounding box center [543, 203] width 30 height 11
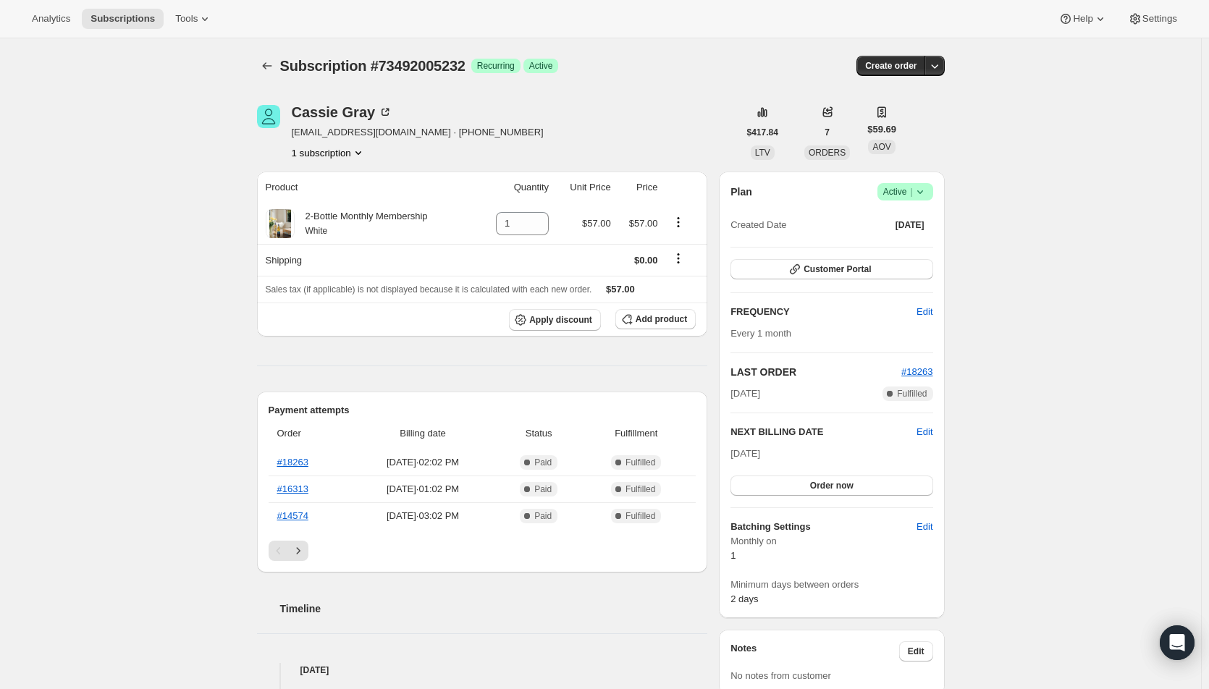
click at [927, 437] on span "Edit" at bounding box center [924, 432] width 16 height 14
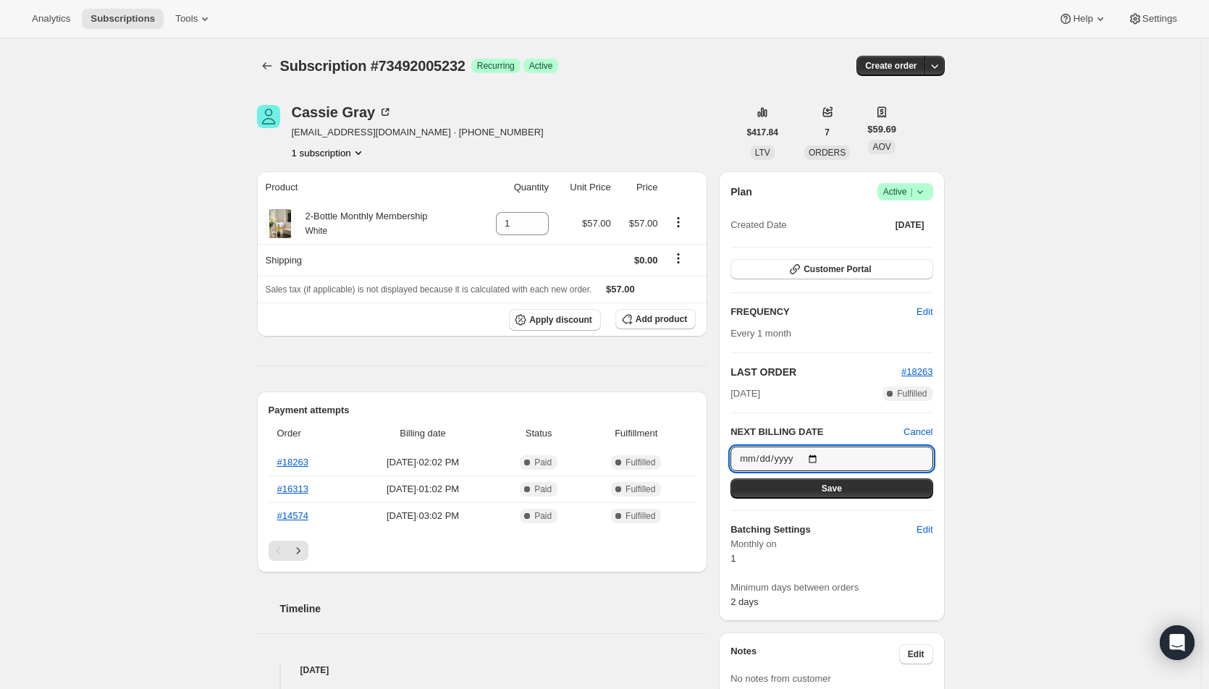
click at [817, 459] on input "2025-09-01" at bounding box center [831, 459] width 202 height 25
type input "2025-12-01"
click at [791, 486] on button "Save" at bounding box center [831, 488] width 202 height 20
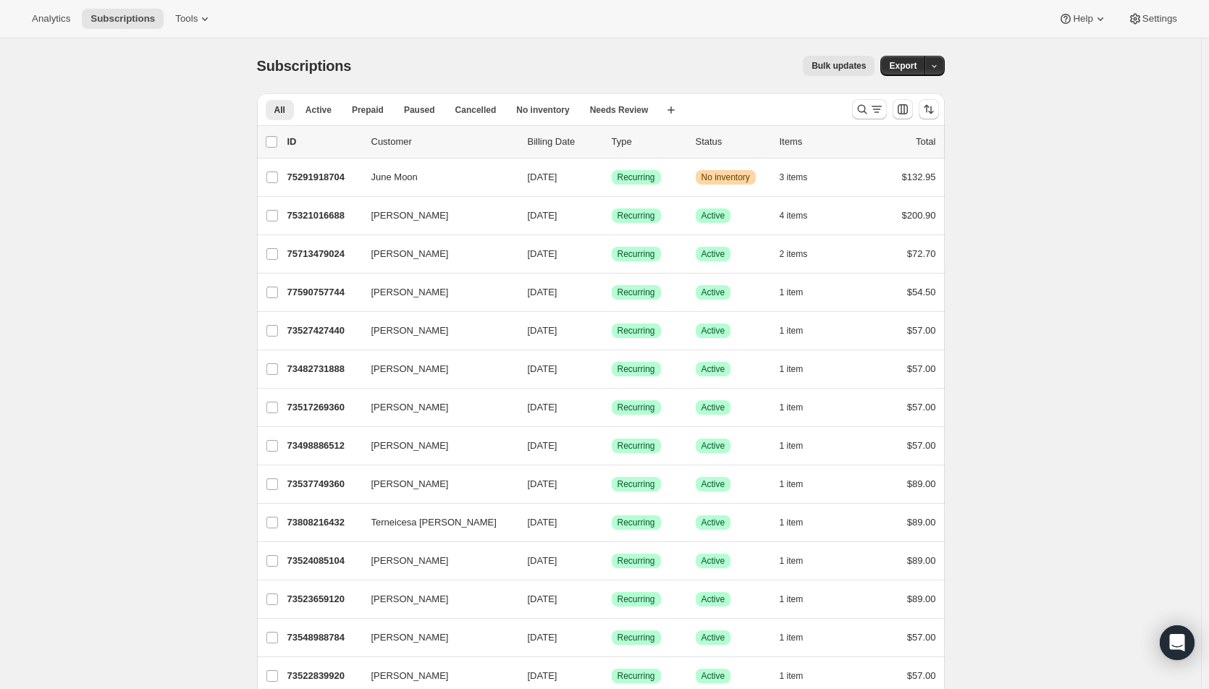
click at [866, 110] on icon "Search and filter results" at bounding box center [862, 109] width 14 height 14
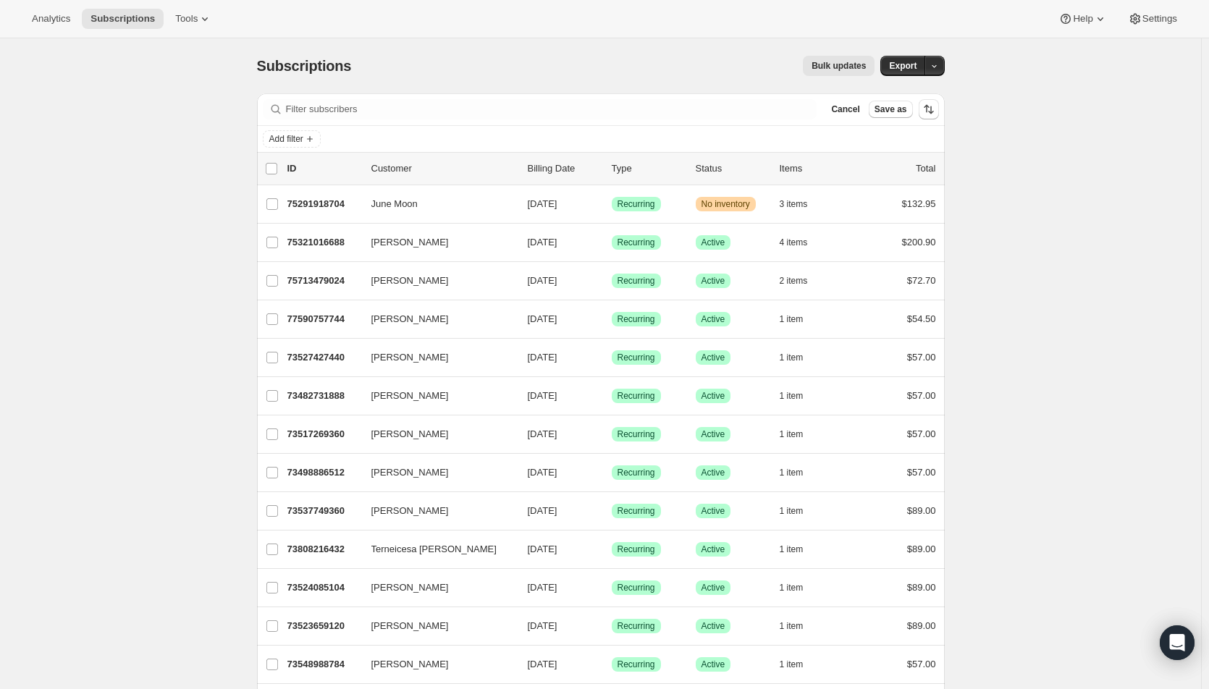
click at [294, 138] on span "Add filter" at bounding box center [286, 139] width 34 height 12
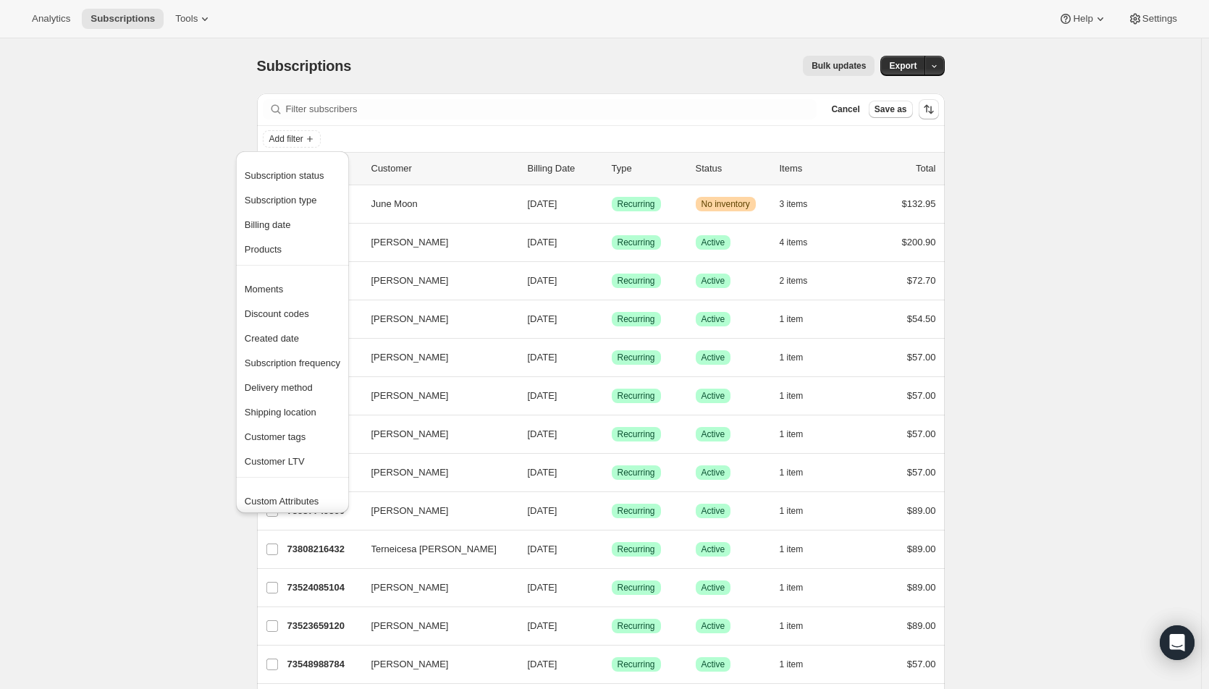
click at [270, 250] on span "Products" at bounding box center [263, 249] width 37 height 11
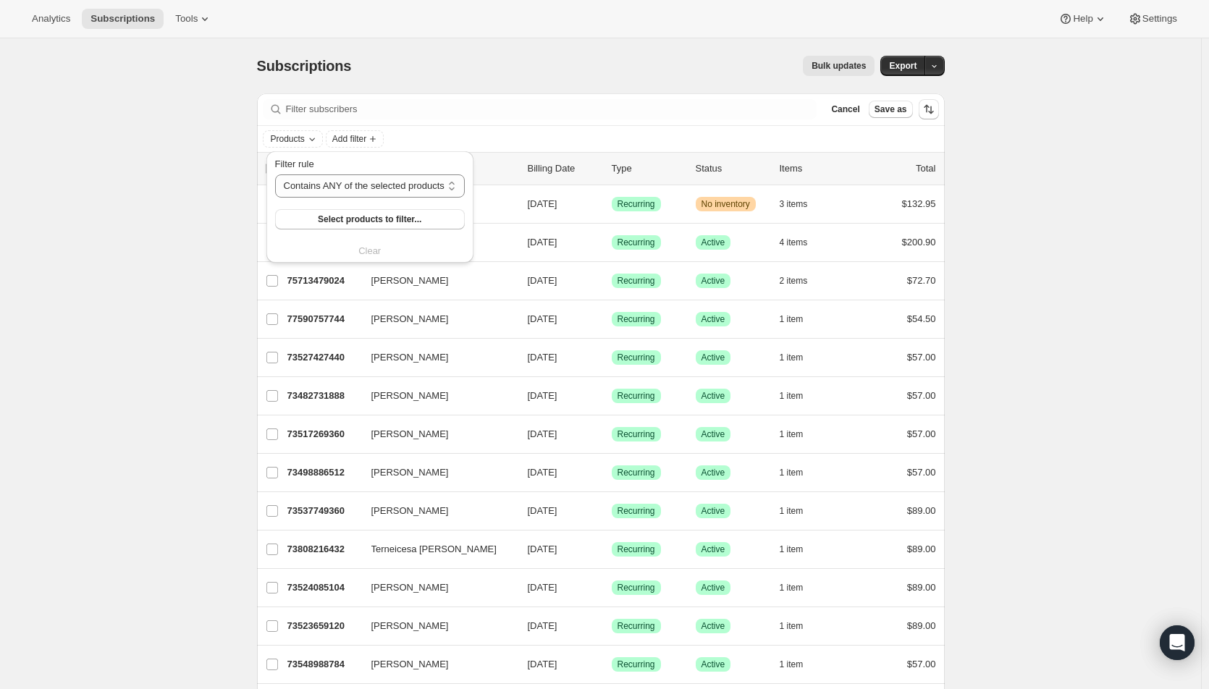
click at [345, 217] on span "Select products to filter..." at bounding box center [369, 220] width 103 height 12
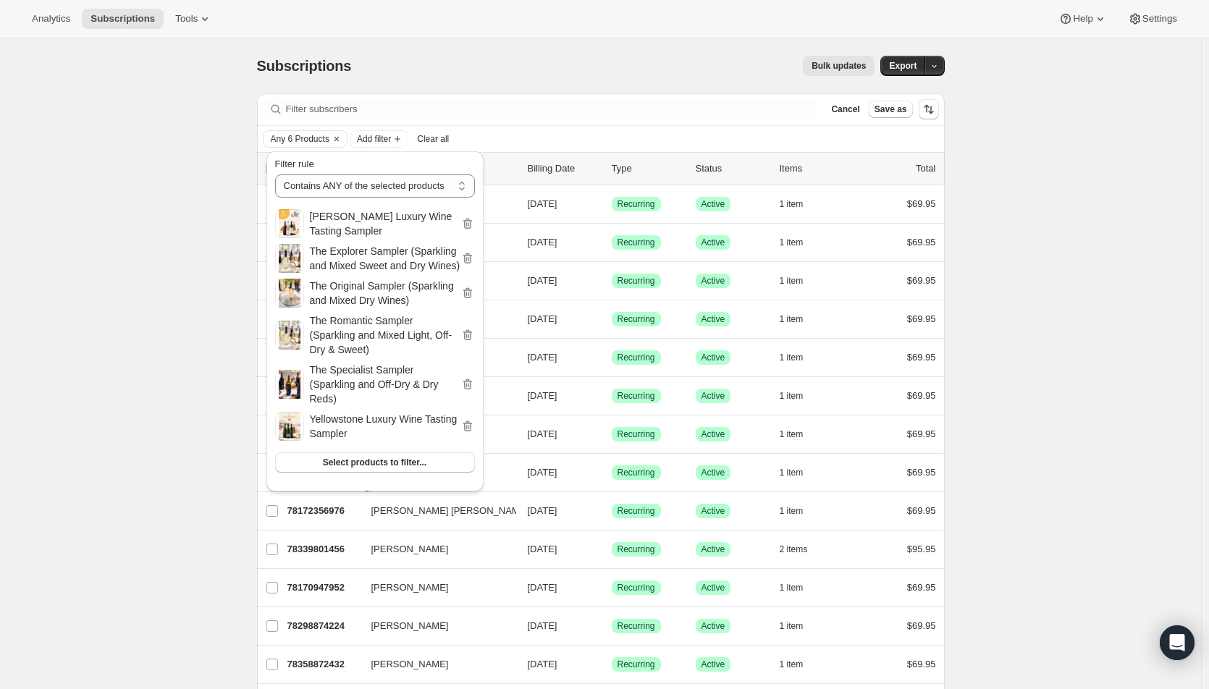
click at [387, 132] on button "Add filter" at bounding box center [379, 138] width 58 height 17
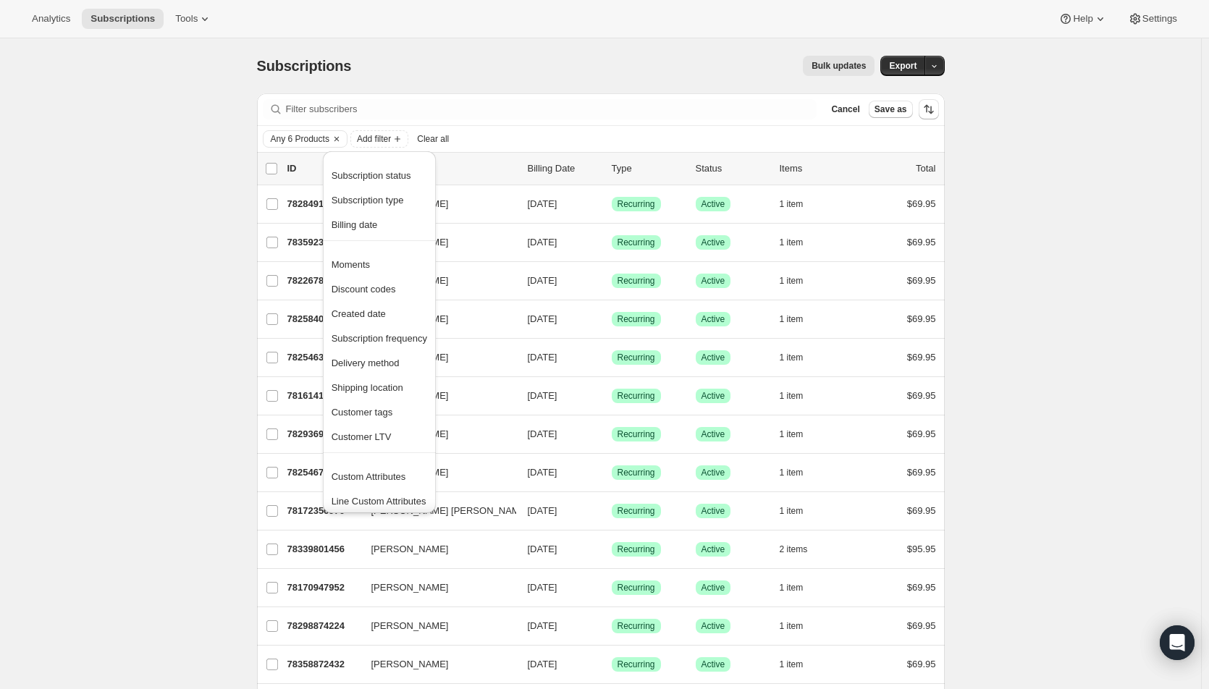
click at [379, 170] on span "Subscription status" at bounding box center [371, 175] width 80 height 11
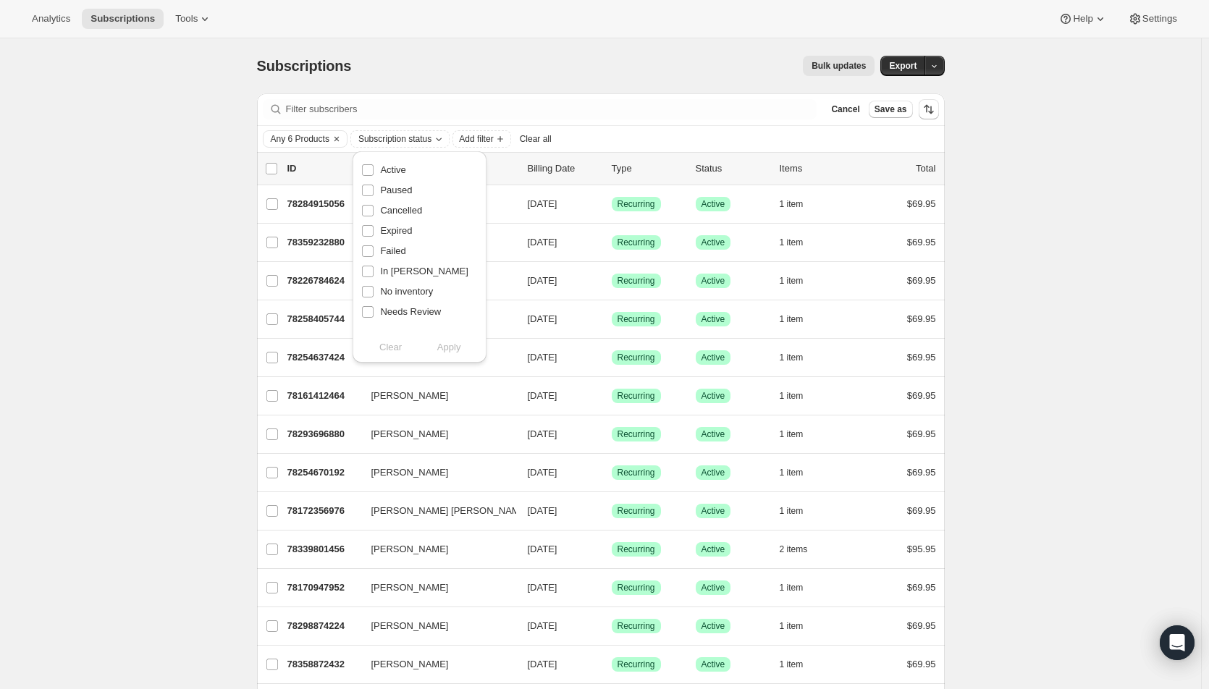
click at [379, 169] on label "Active" at bounding box center [383, 170] width 44 height 20
click at [373, 169] on input "Active" at bounding box center [368, 170] width 12 height 12
checkbox input "true"
click at [447, 346] on span "Apply" at bounding box center [449, 347] width 24 height 14
click at [907, 61] on span "Export" at bounding box center [903, 66] width 28 height 12
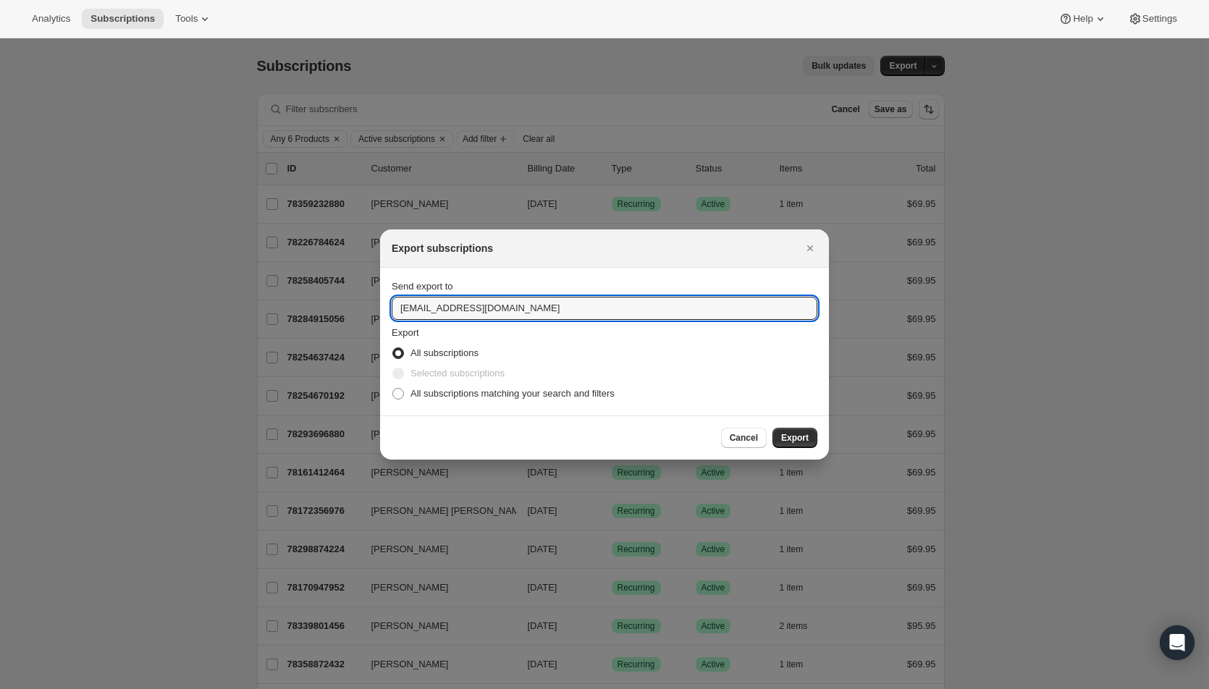
drag, startPoint x: 420, startPoint y: 308, endPoint x: 388, endPoint y: 306, distance: 32.6
click at [388, 306] on section "Send export to hello@wineshopathome.com Export All subscriptions Selected subsc…" at bounding box center [604, 342] width 449 height 148
type input "mfletcher@wineshopathome.com"
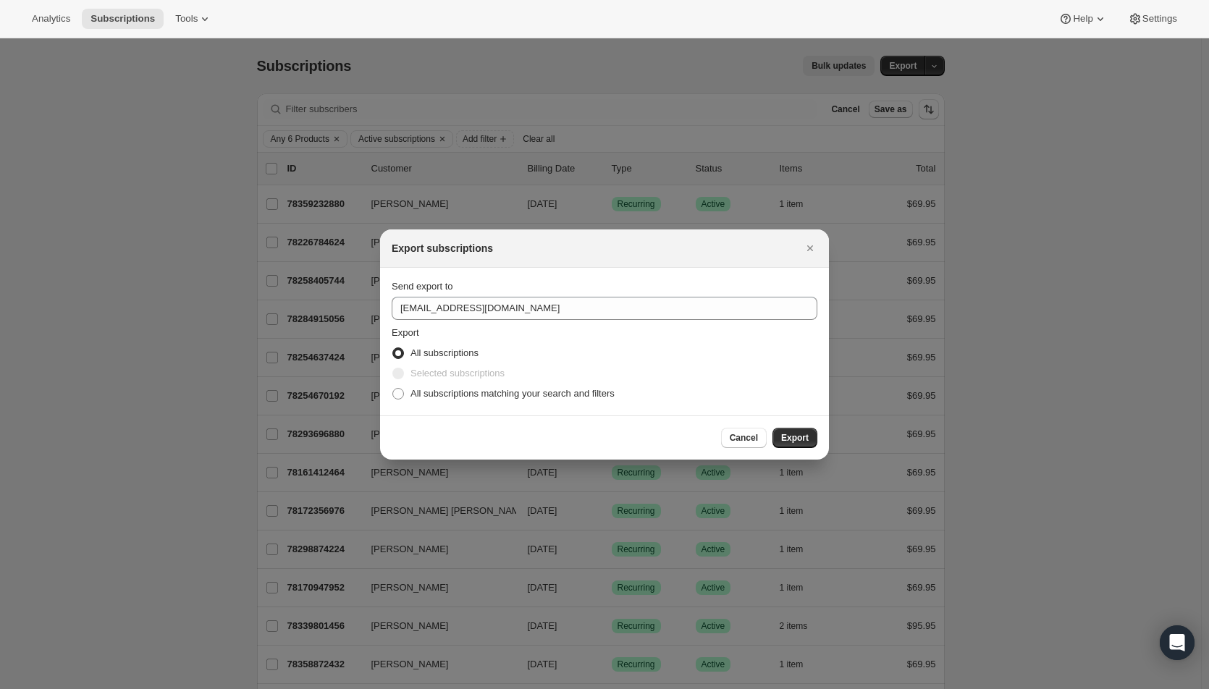
click at [520, 398] on span "All subscriptions matching your search and filters" at bounding box center [512, 393] width 204 height 11
click at [393, 389] on input "All subscriptions matching your search and filters" at bounding box center [392, 388] width 1 height 1
radio input "true"
click at [800, 436] on span "Export" at bounding box center [795, 438] width 28 height 12
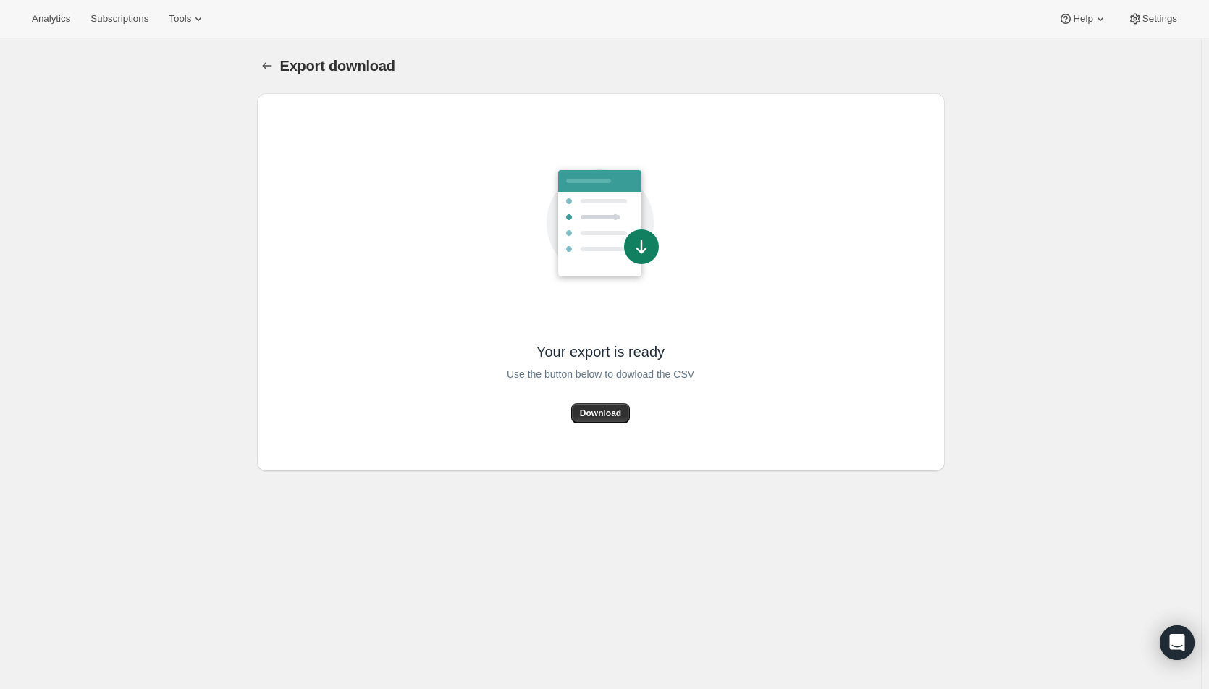
click at [596, 412] on span "Download" at bounding box center [600, 413] width 41 height 12
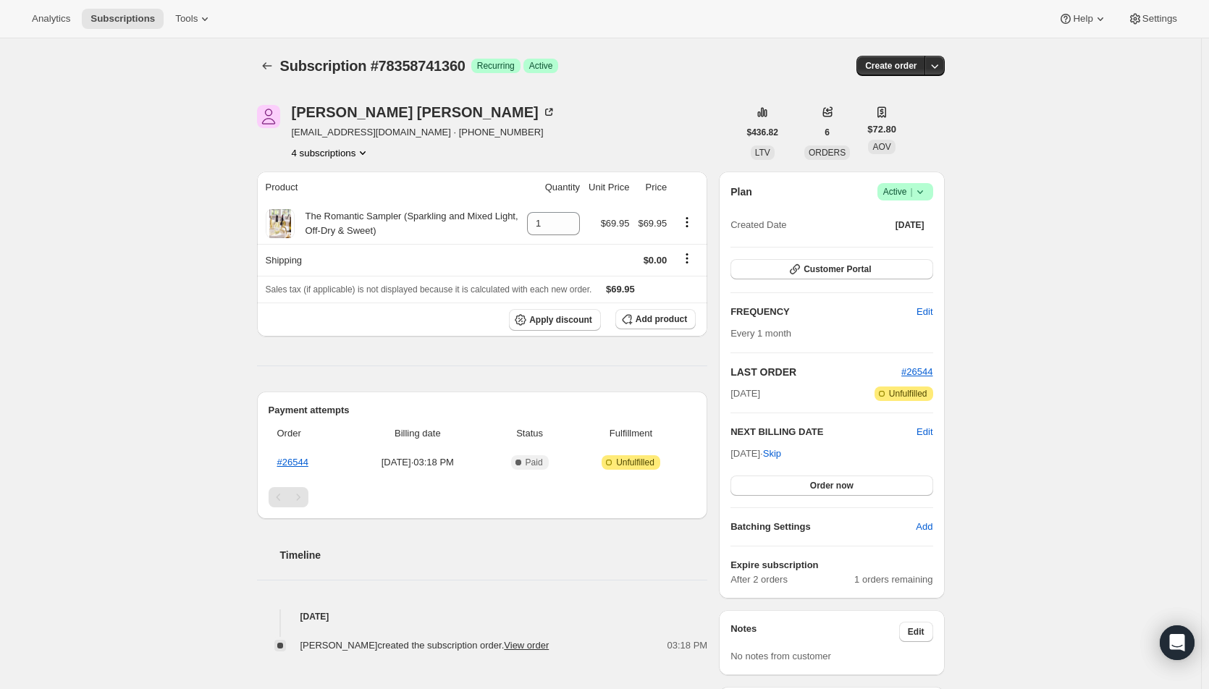
click at [1030, 369] on div "Subscription #78358741360. This page is ready Subscription #78358741360 Success…" at bounding box center [600, 637] width 1201 height 1198
click at [848, 484] on span "Order now" at bounding box center [831, 486] width 43 height 12
click at [848, 484] on span "Click to confirm" at bounding box center [831, 486] width 66 height 12
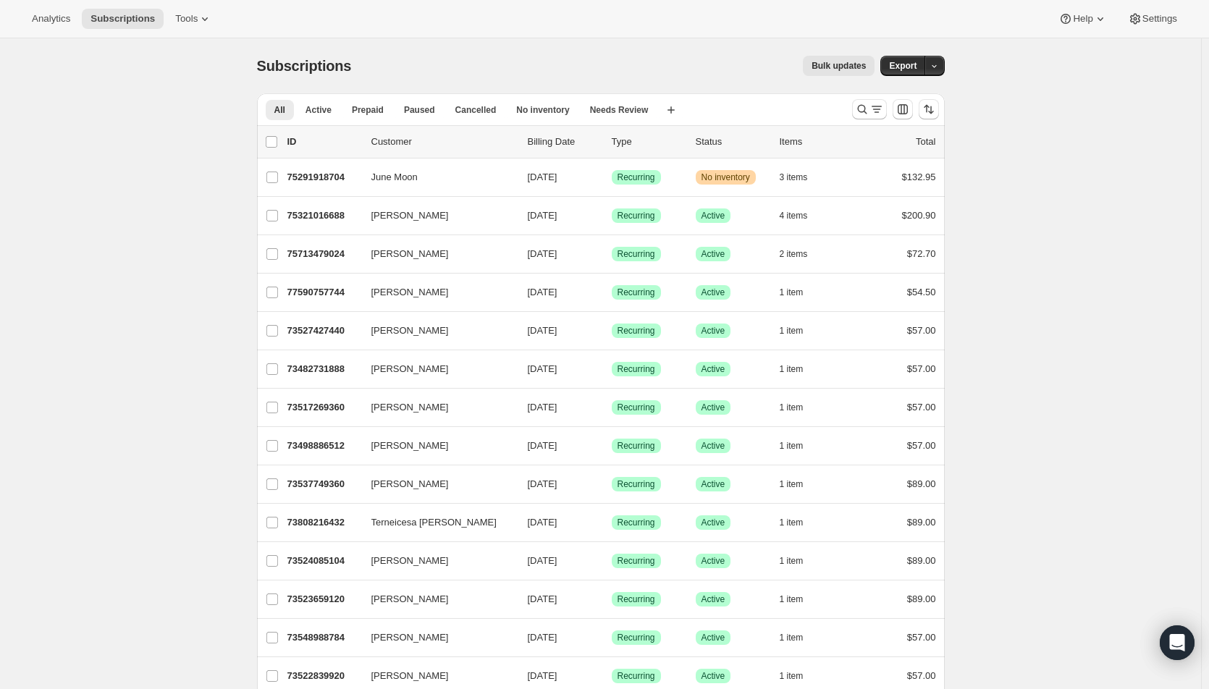
click at [866, 109] on icon "Search and filter results" at bounding box center [862, 109] width 14 height 14
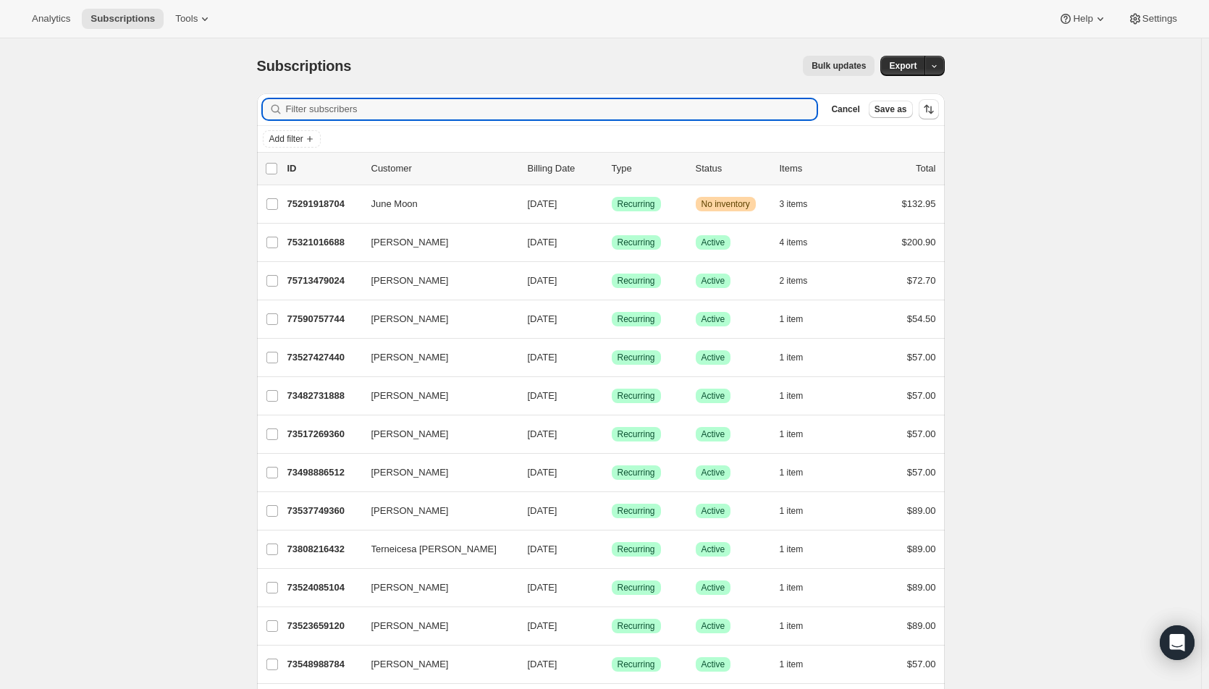
click at [389, 110] on input "Filter subscribers" at bounding box center [551, 109] width 531 height 20
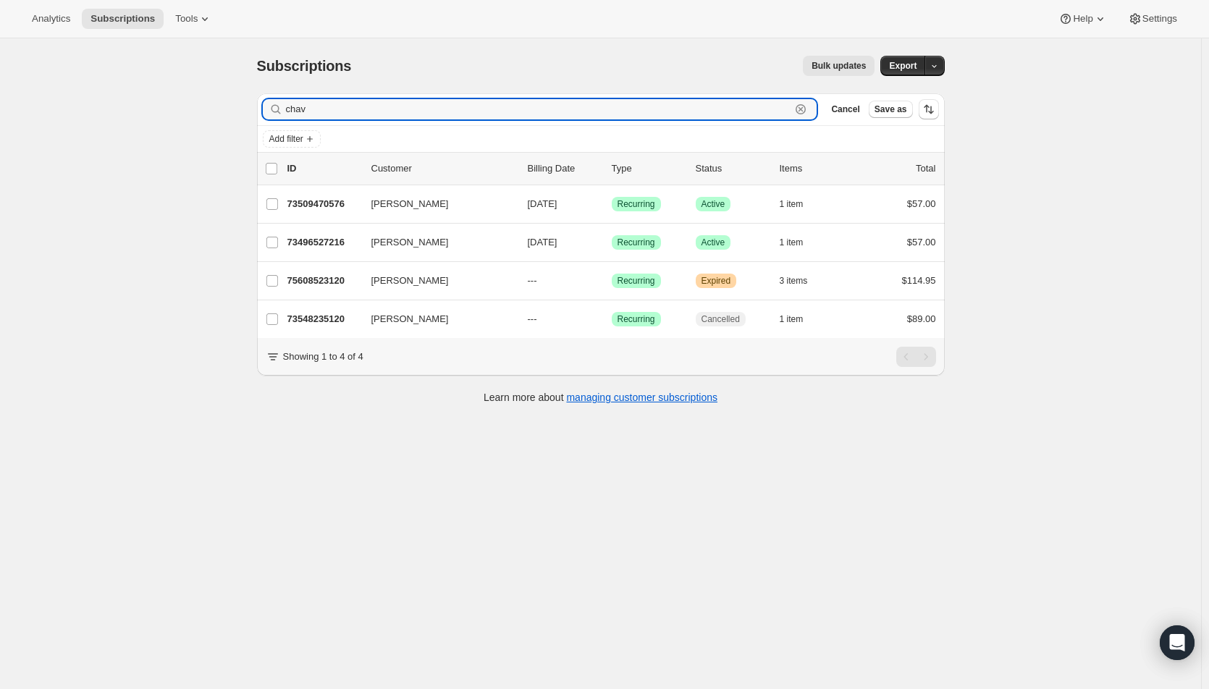
type input "chav"
click at [557, 245] on span "[DATE]" at bounding box center [543, 242] width 30 height 11
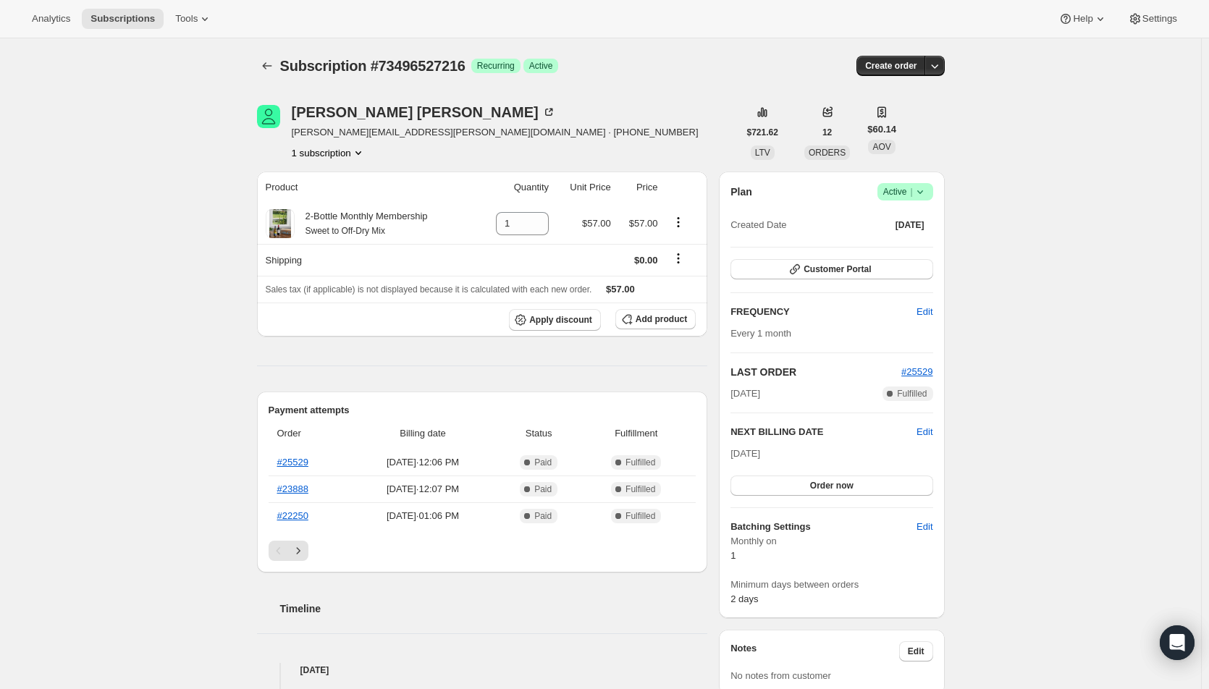
click at [910, 198] on span "Active |" at bounding box center [905, 192] width 44 height 14
click at [899, 243] on span "Cancel subscription" at bounding box center [909, 245] width 82 height 11
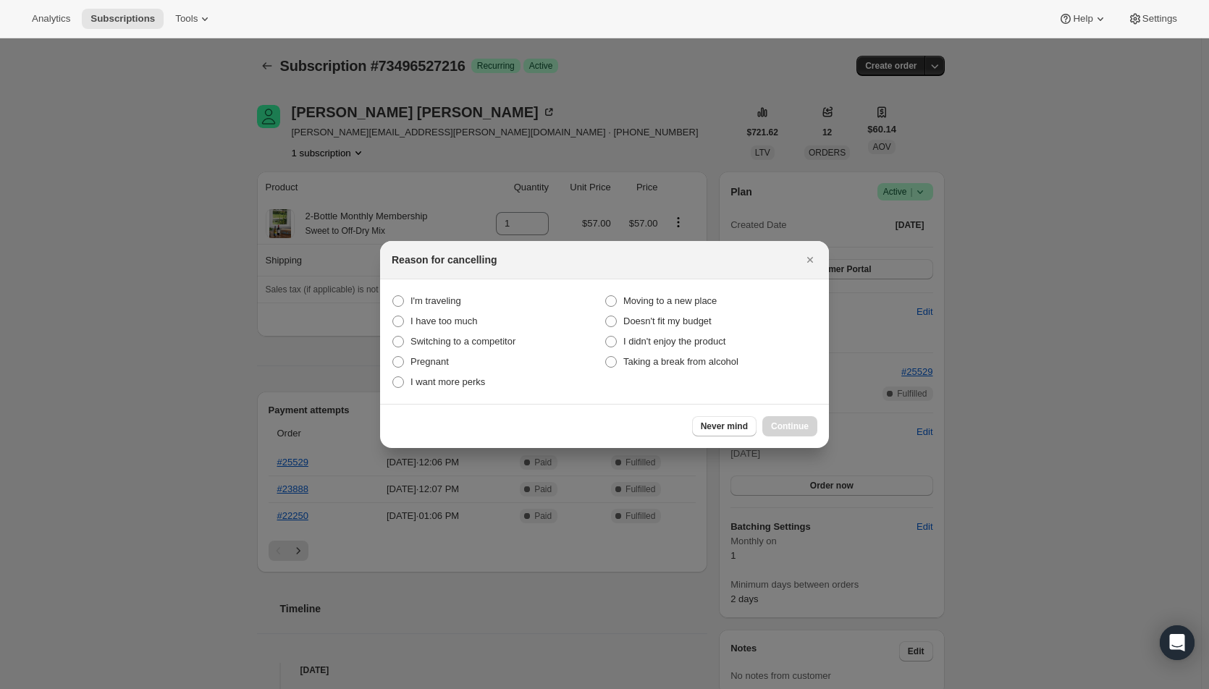
click at [724, 360] on span "Taking a break from alcohol" at bounding box center [680, 361] width 115 height 11
click at [606, 357] on alcohol "Taking a break from alcohol" at bounding box center [605, 356] width 1 height 1
radio alcohol "true"
click at [772, 426] on span "Continue" at bounding box center [790, 426] width 38 height 12
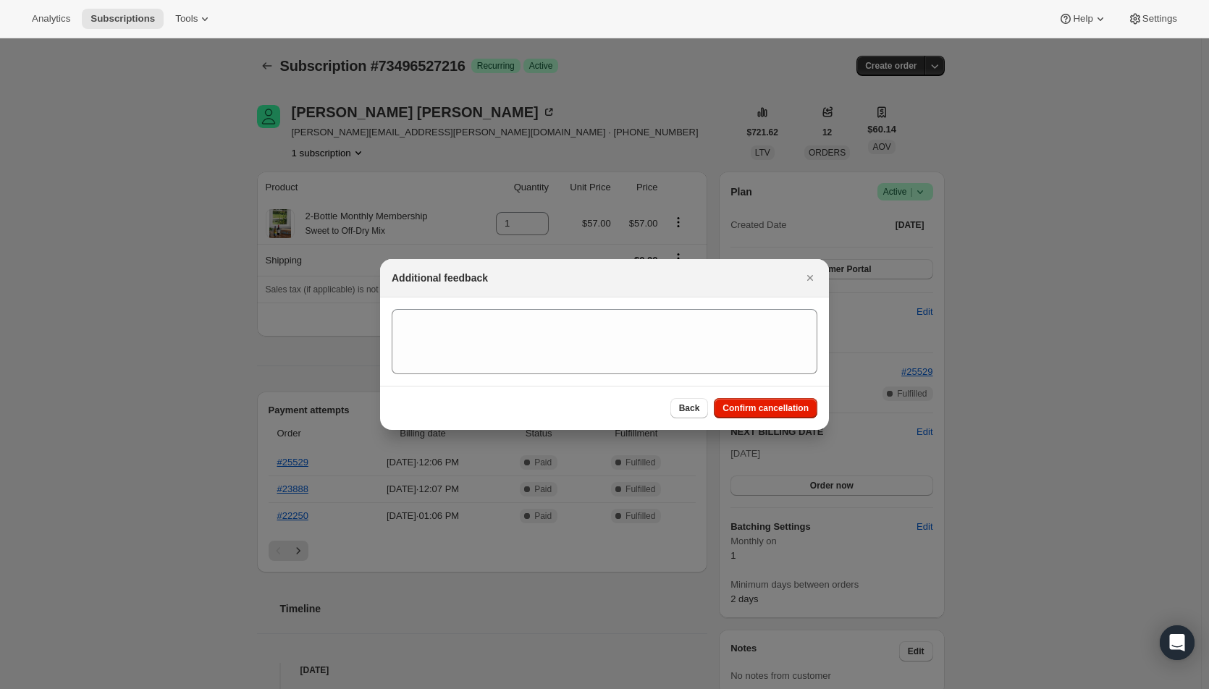
click at [743, 410] on span "Confirm cancellation" at bounding box center [765, 408] width 86 height 12
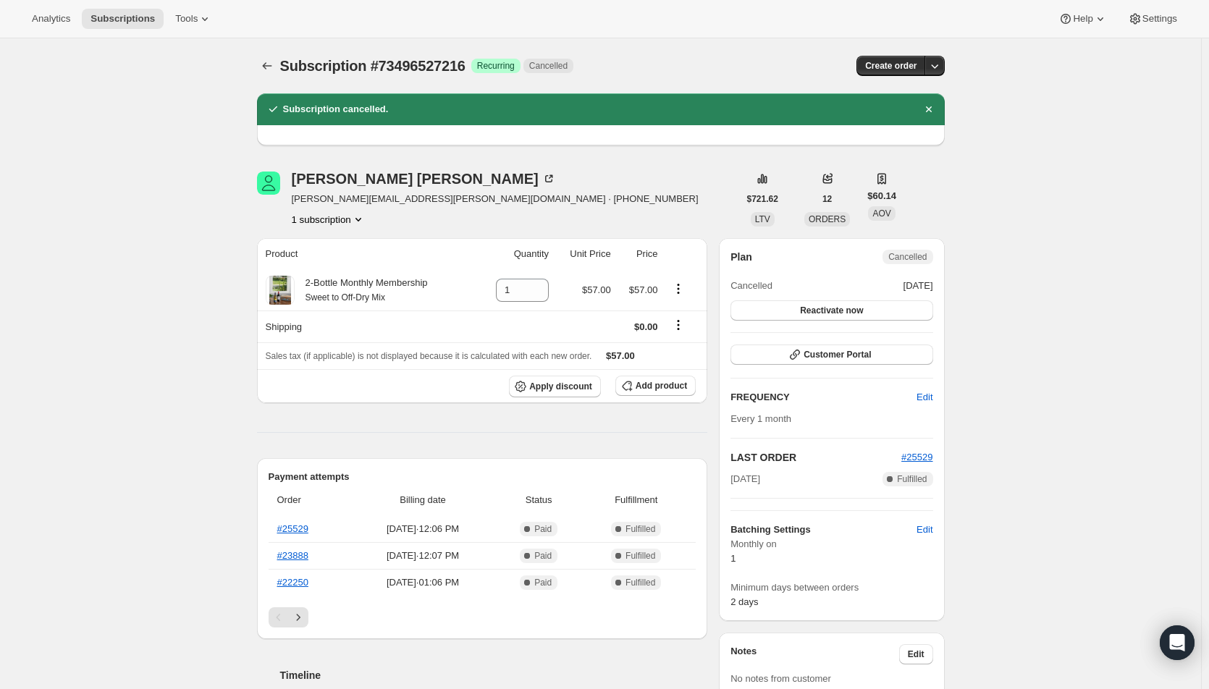
click at [187, 562] on div "Subscription #73496527216. This page is ready Subscription #73496527216 Success…" at bounding box center [600, 666] width 1201 height 1257
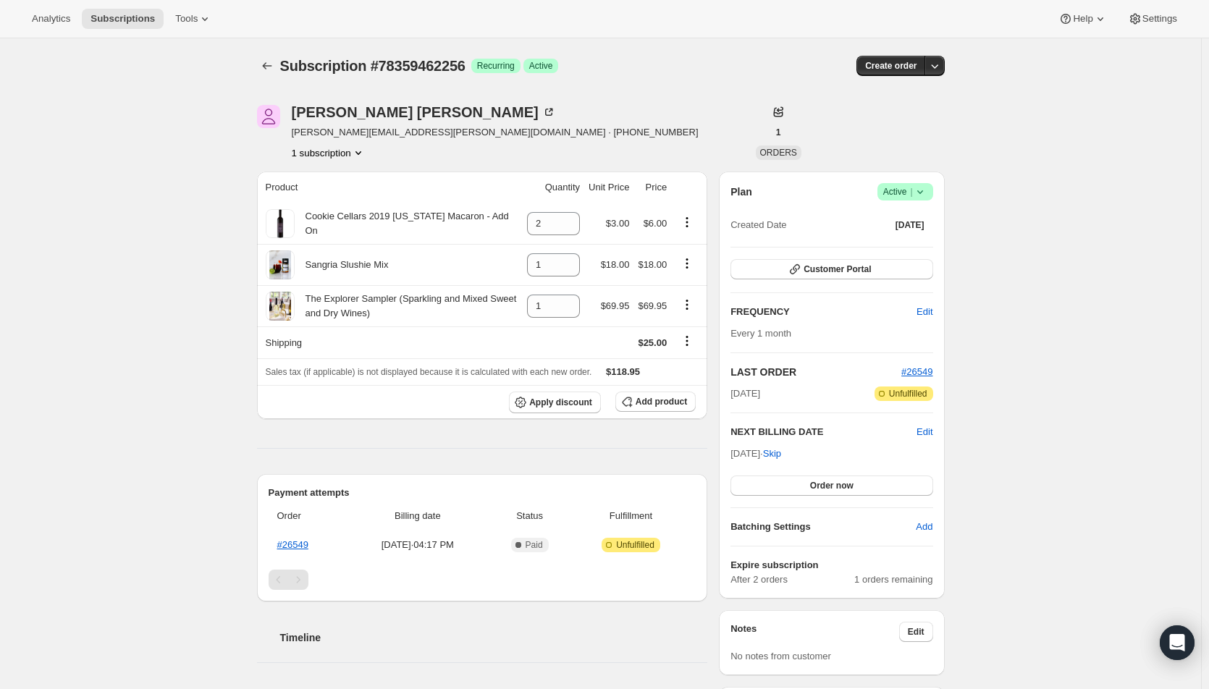
click at [930, 430] on span "Edit" at bounding box center [924, 432] width 16 height 14
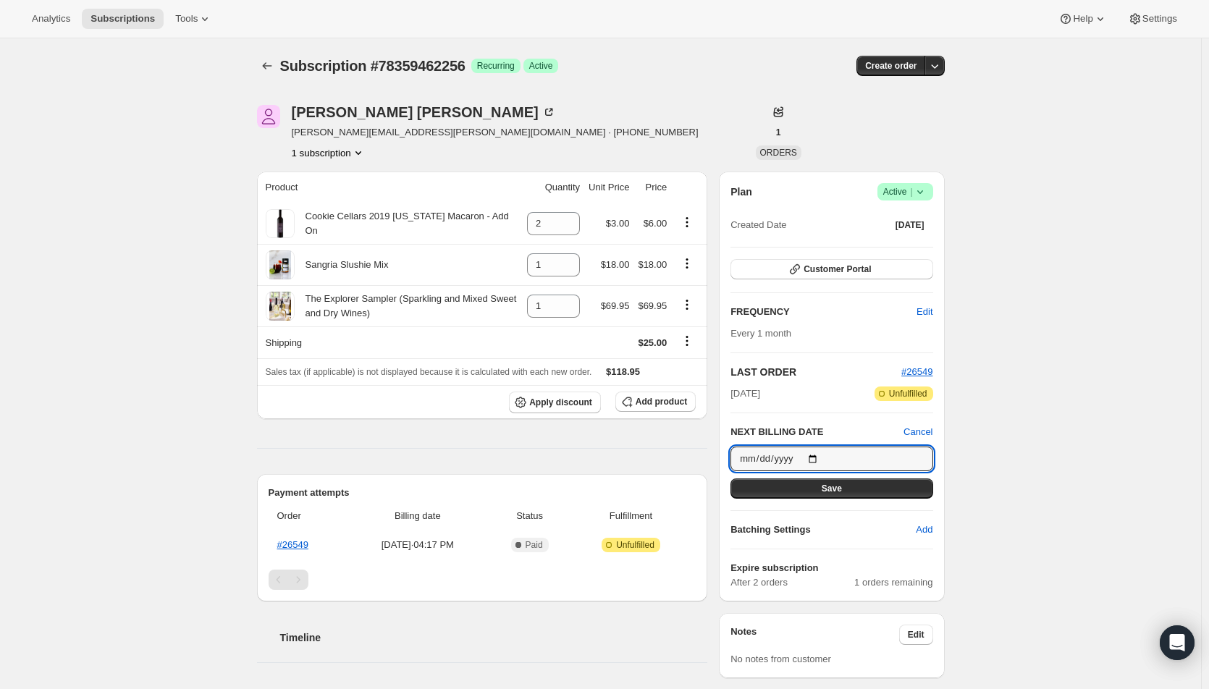
click at [819, 459] on input "[DATE]" at bounding box center [831, 459] width 202 height 25
type input "[DATE]"
click at [816, 491] on button "Save" at bounding box center [831, 488] width 202 height 20
